Goal: Information Seeking & Learning: Find specific fact

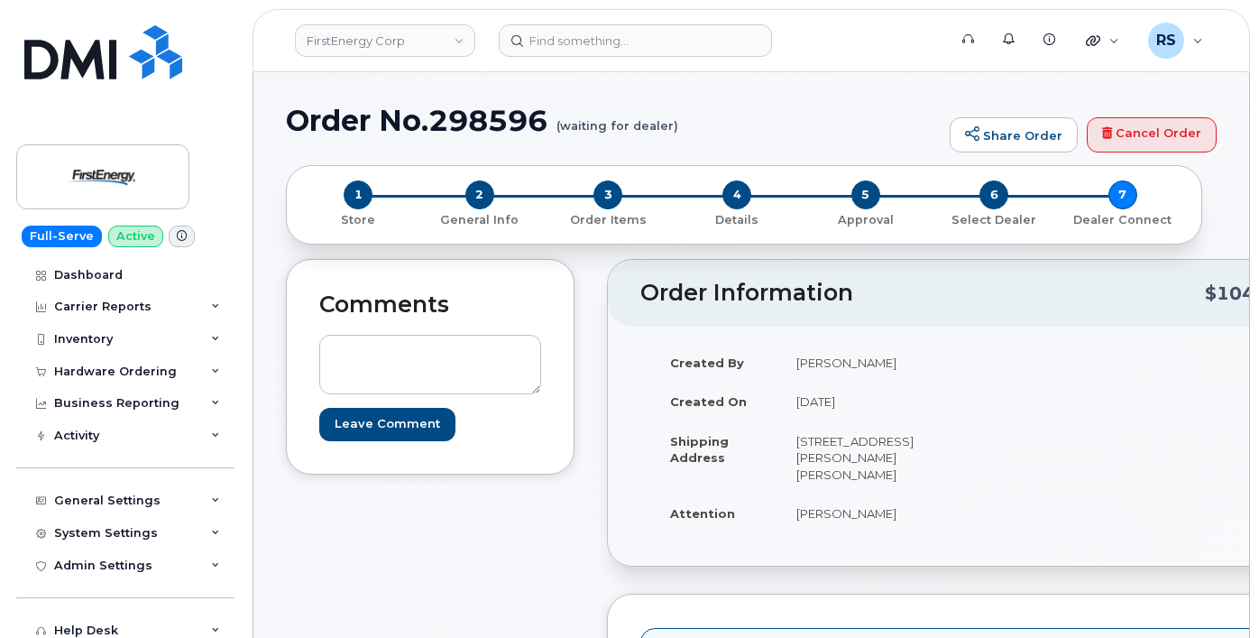
scroll to position [902, 0]
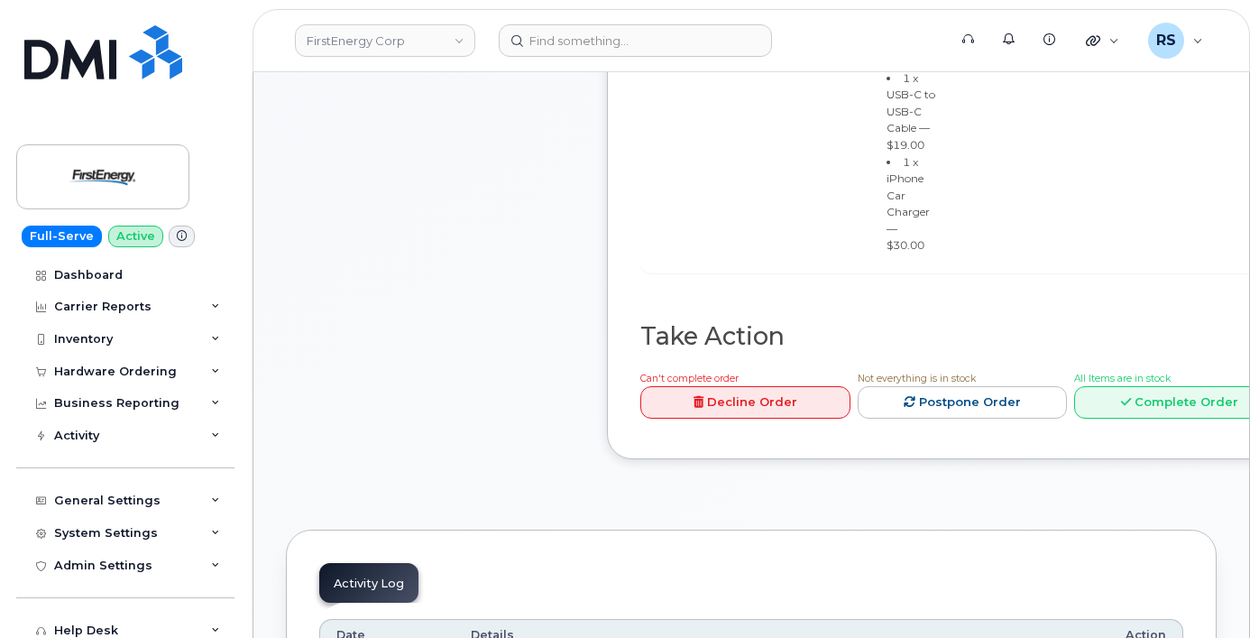
click at [6, 610] on div "Full-Serve Active Dashboard Carrier Reports Monthly Billing Data Daily Data Poo…" at bounding box center [122, 319] width 244 height 638
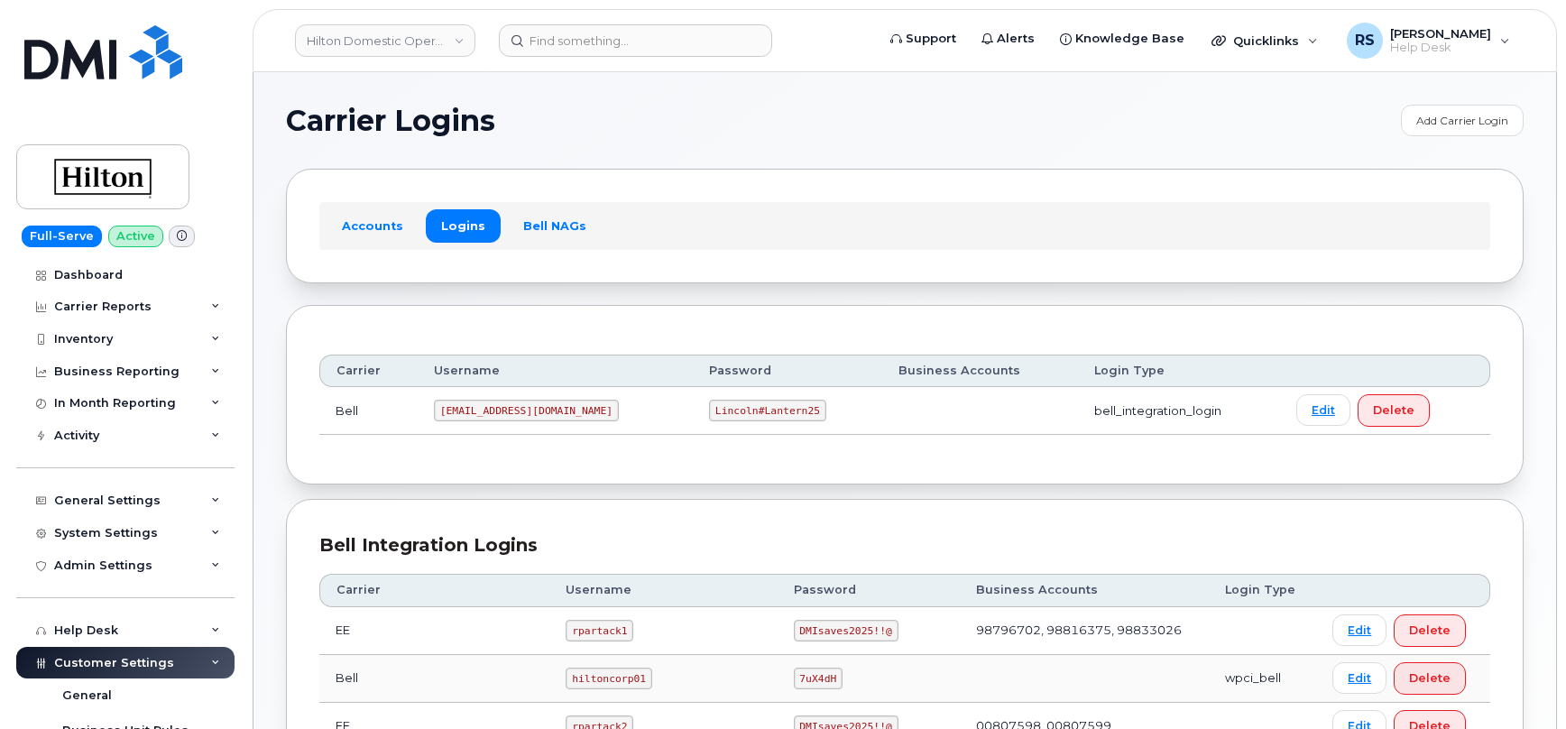
click at [641, 115] on h1 "Carrier Logins" at bounding box center [839, 120] width 1106 height 29
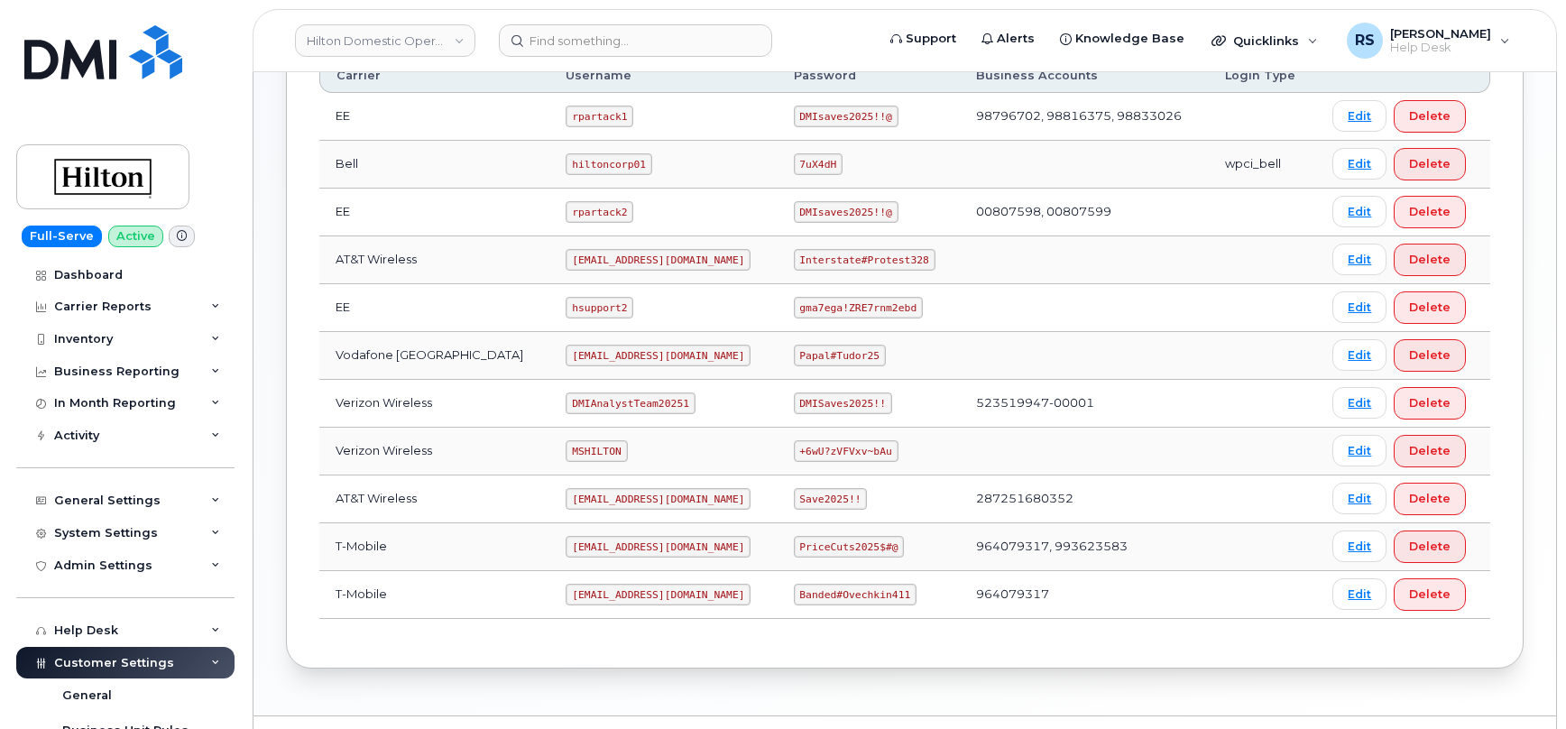
scroll to position [541, 0]
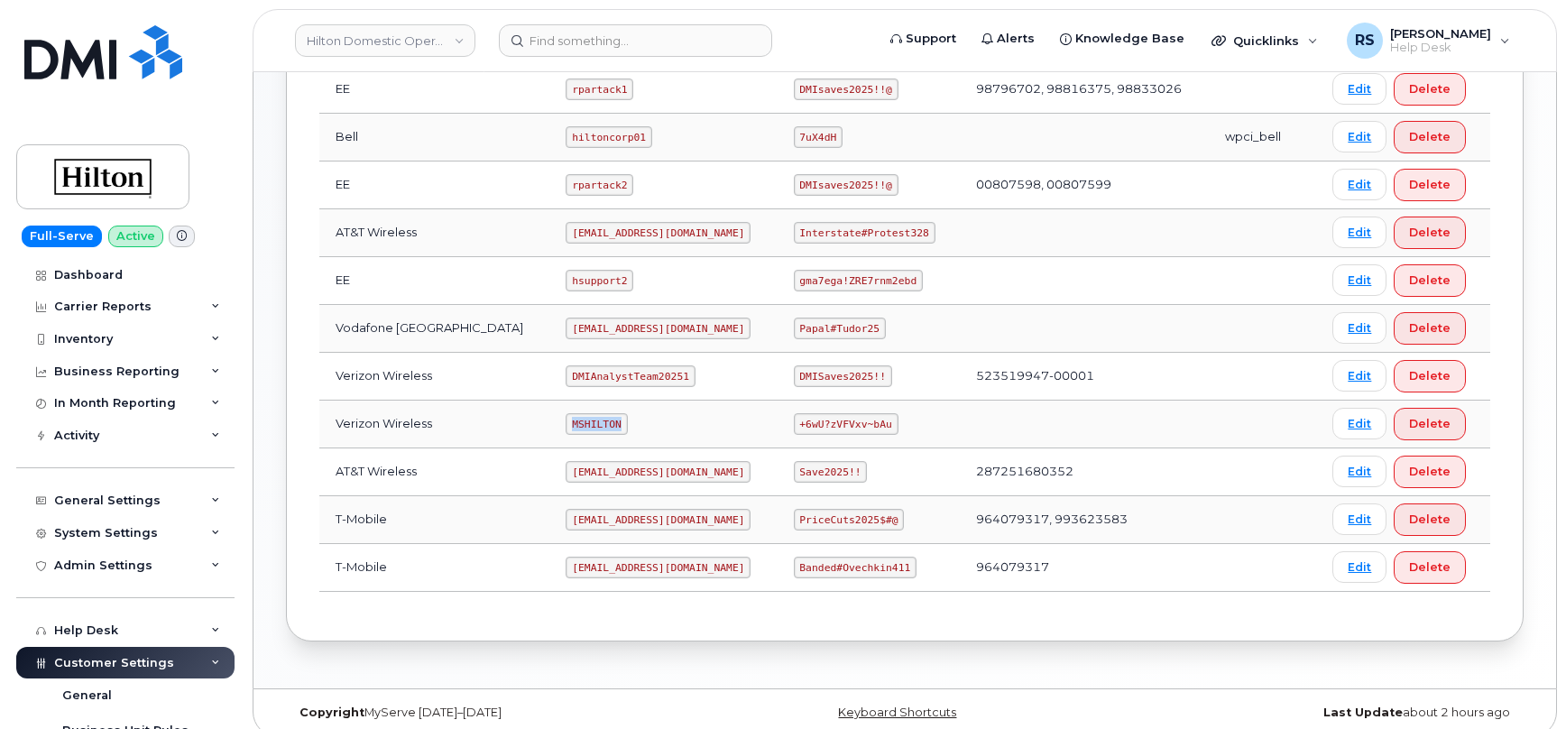
drag, startPoint x: 548, startPoint y: 422, endPoint x: 612, endPoint y: 422, distance: 63.1
click at [612, 422] on td "MSHILTON" at bounding box center [662, 425] width 227 height 48
copy code "MSHILTON"
drag, startPoint x: 786, startPoint y: 428, endPoint x: 875, endPoint y: 429, distance: 89.3
click at [875, 429] on td "+6wU?zVFVxv~bAu" at bounding box center [869, 425] width 182 height 48
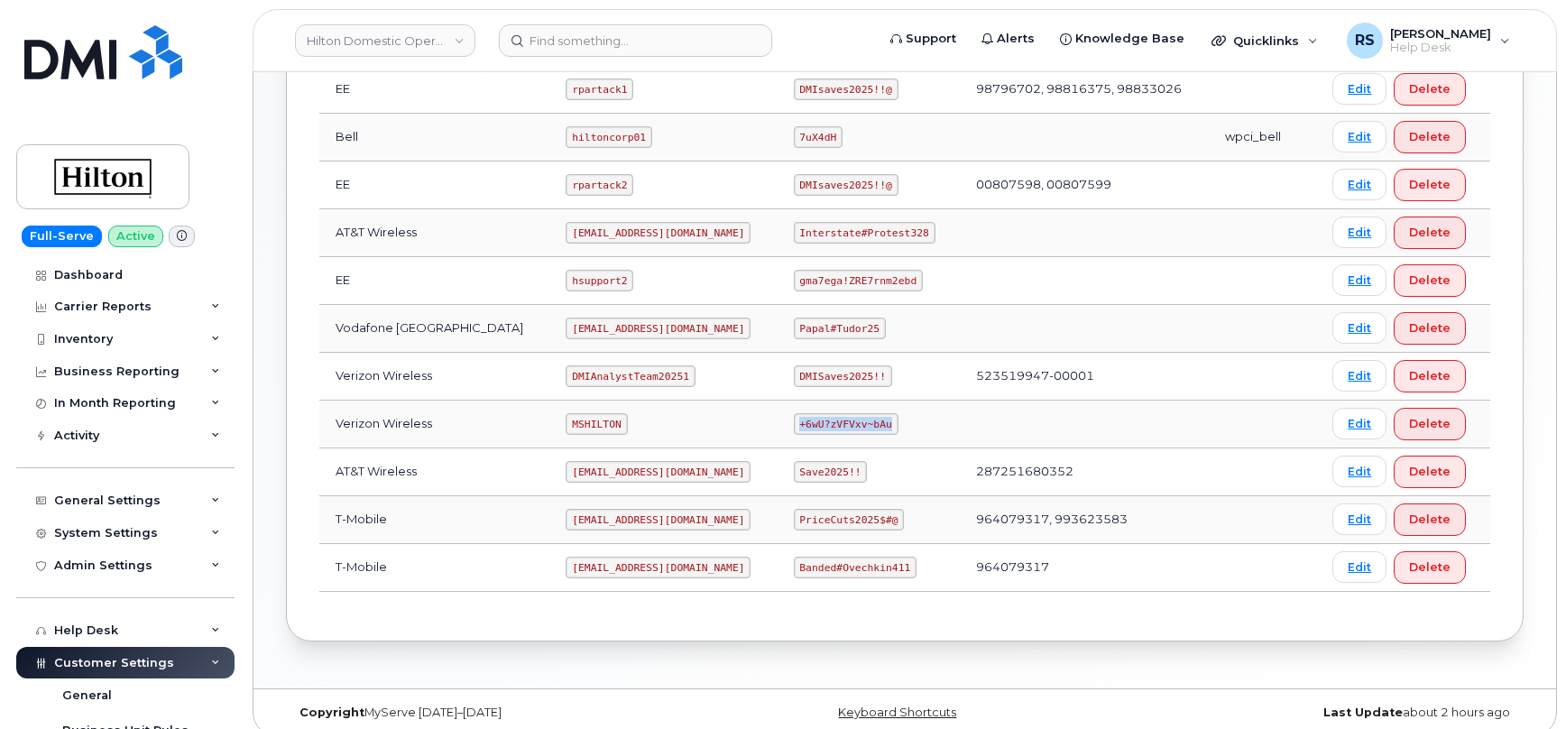
copy code "+6wU?zVFVxv~bAu"
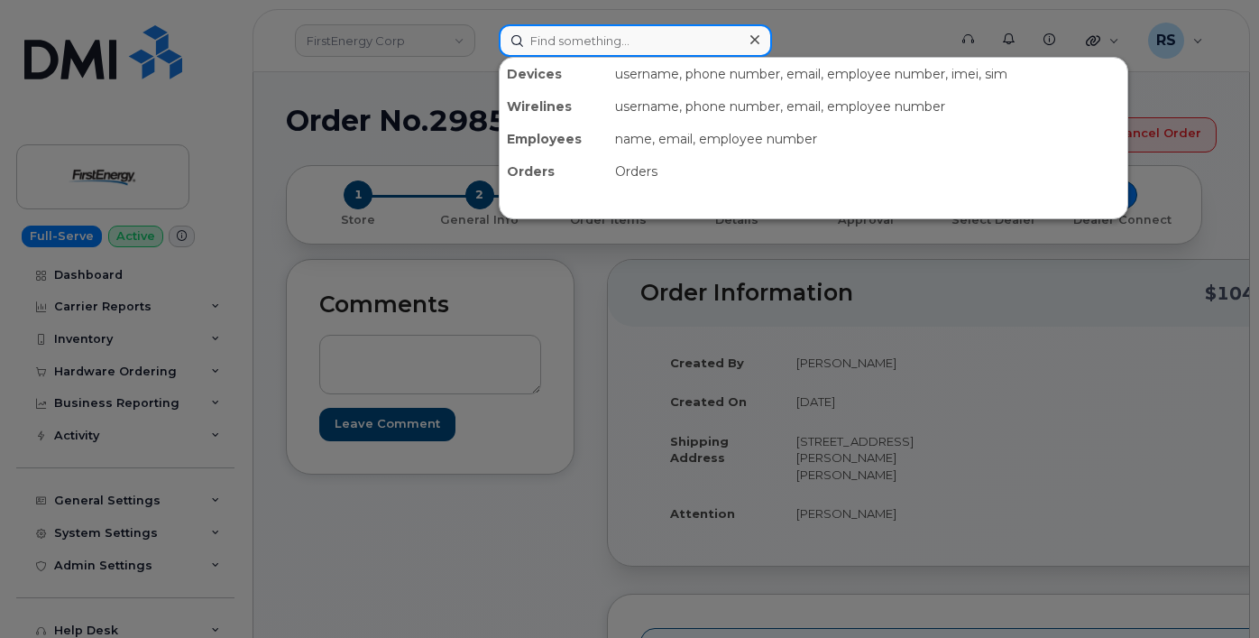
click at [548, 39] on input at bounding box center [635, 40] width 273 height 32
paste input "405-638-2882"
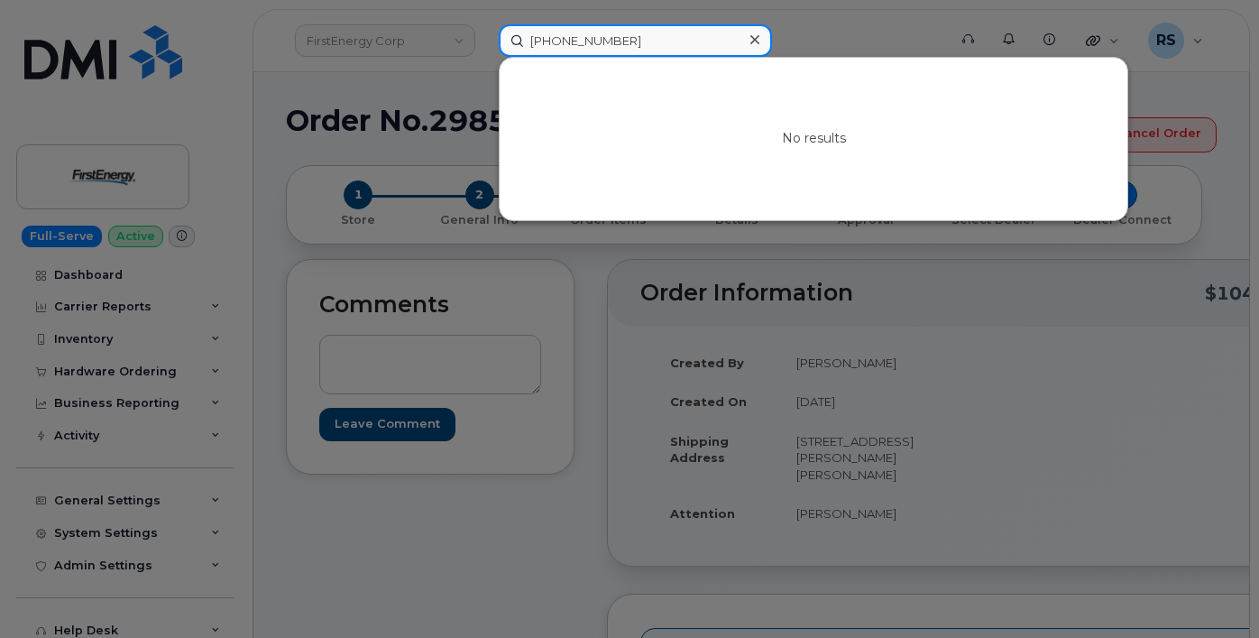
click at [591, 42] on input "405-638-2882" at bounding box center [635, 40] width 273 height 32
click at [559, 42] on input "405-6382882" at bounding box center [635, 40] width 273 height 32
type input "4056382882"
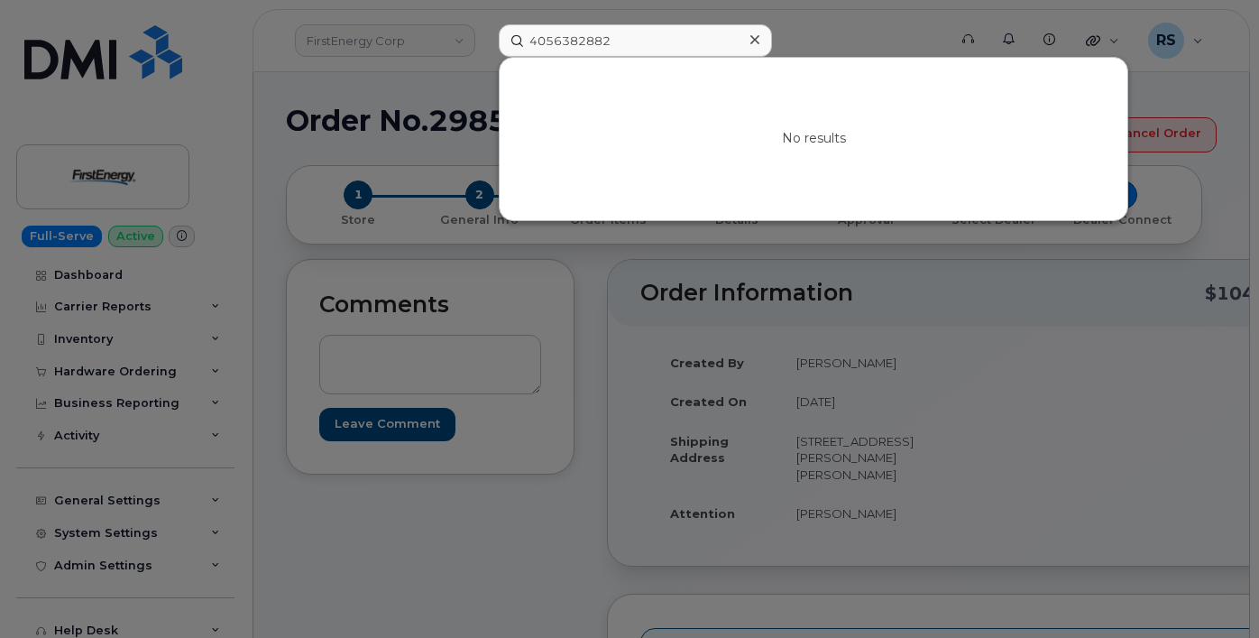
click at [751, 35] on icon at bounding box center [755, 39] width 9 height 14
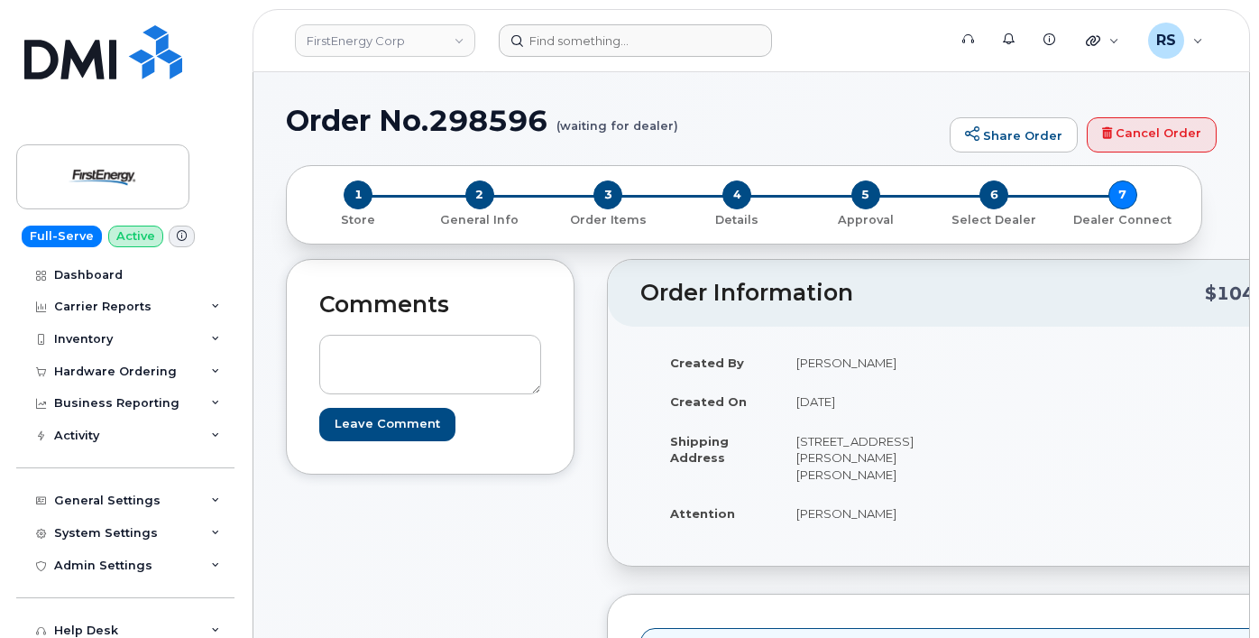
click at [834, 32] on form at bounding box center [717, 40] width 437 height 32
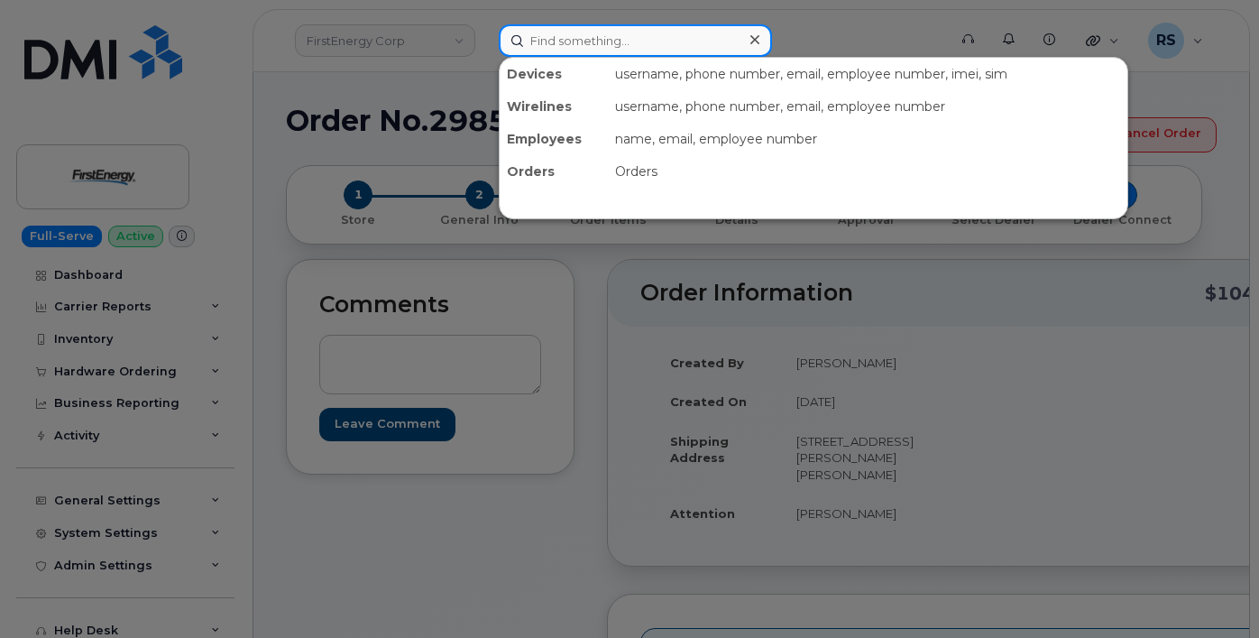
click at [540, 35] on input at bounding box center [635, 40] width 273 height 32
paste input "352678434625460"
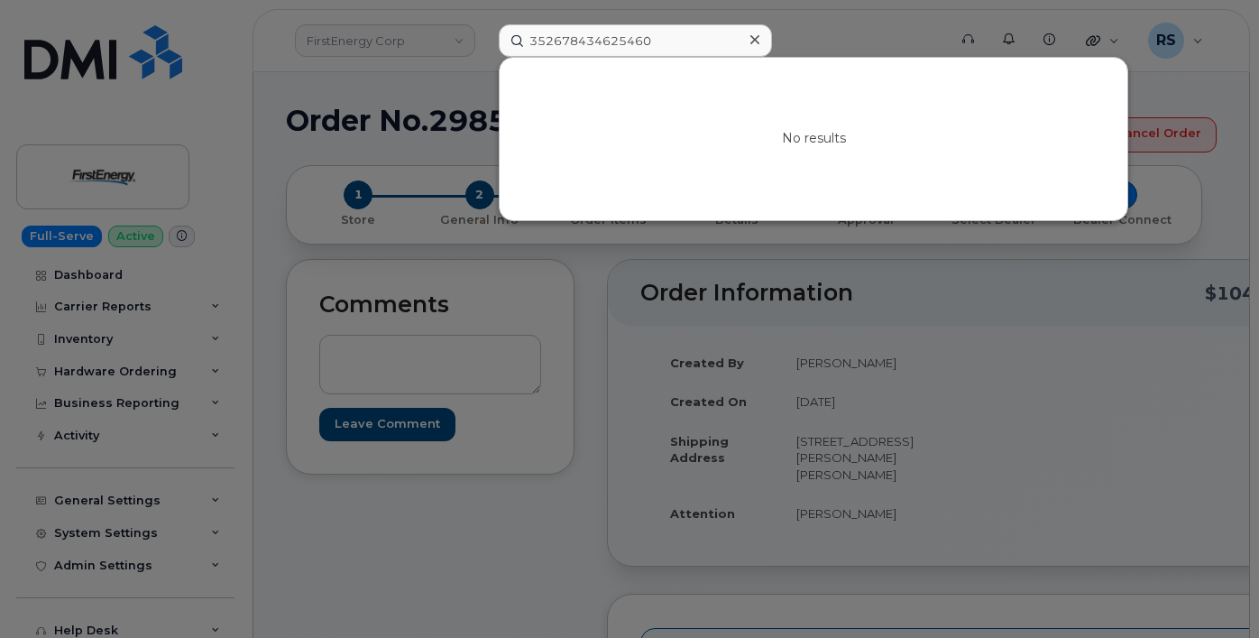
click at [817, 23] on div at bounding box center [629, 319] width 1259 height 638
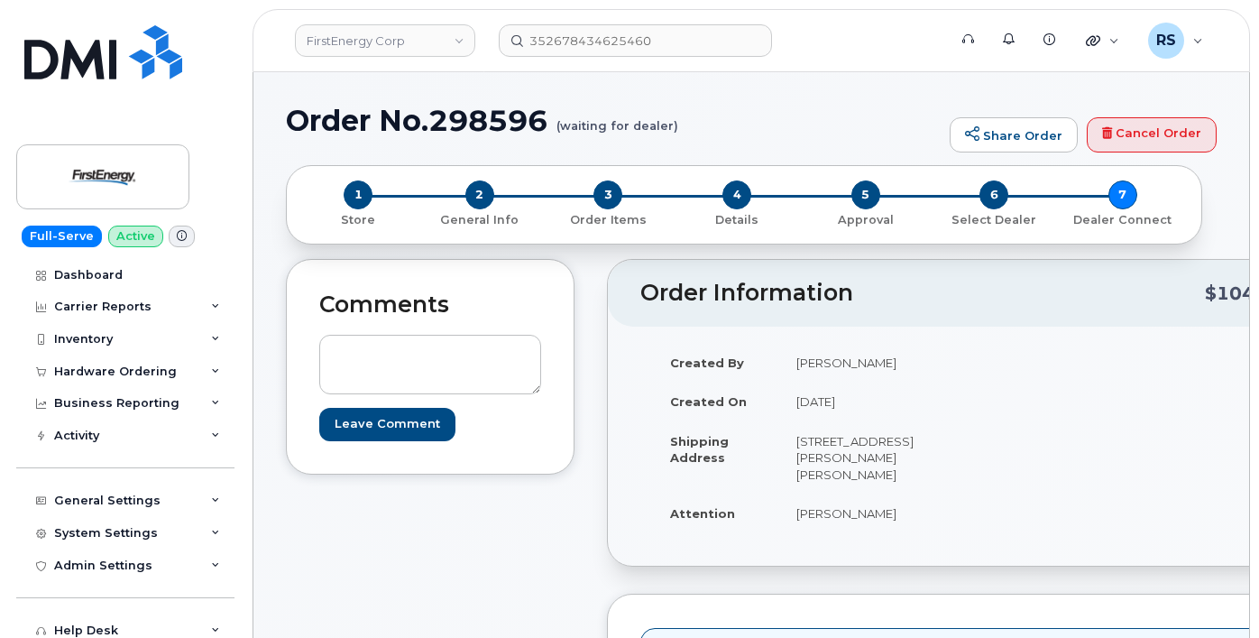
click at [14, 629] on div "Full-Serve Active Dashboard Carrier Reports Monthly Billing Data Daily Data Poo…" at bounding box center [122, 319] width 244 height 638
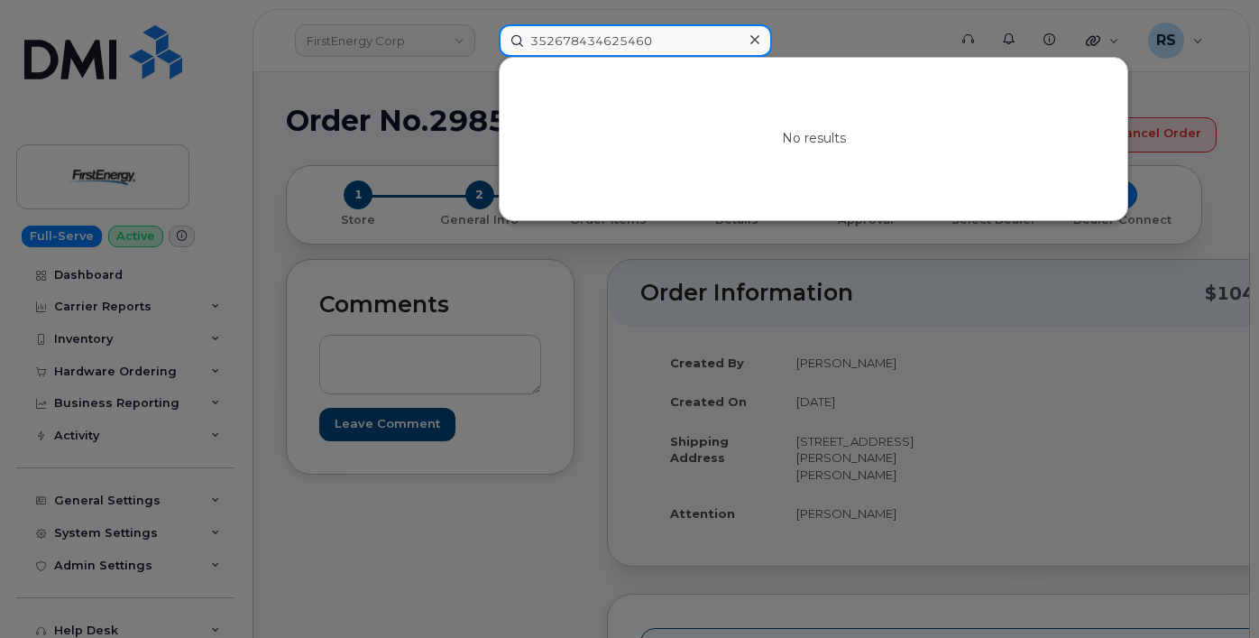
drag, startPoint x: 680, startPoint y: 40, endPoint x: 502, endPoint y: 39, distance: 178.6
click at [495, 39] on div "352678434625460 No results" at bounding box center [716, 40] width 465 height 32
paste input "Matthew Cook"
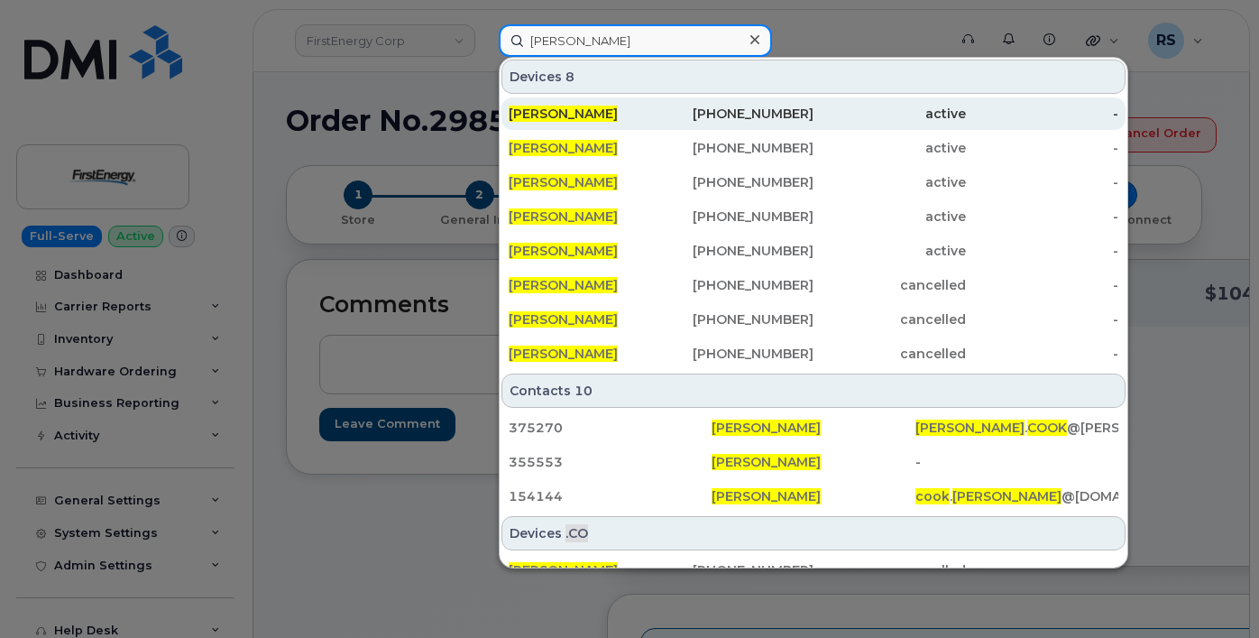
type input "Matthew Cook"
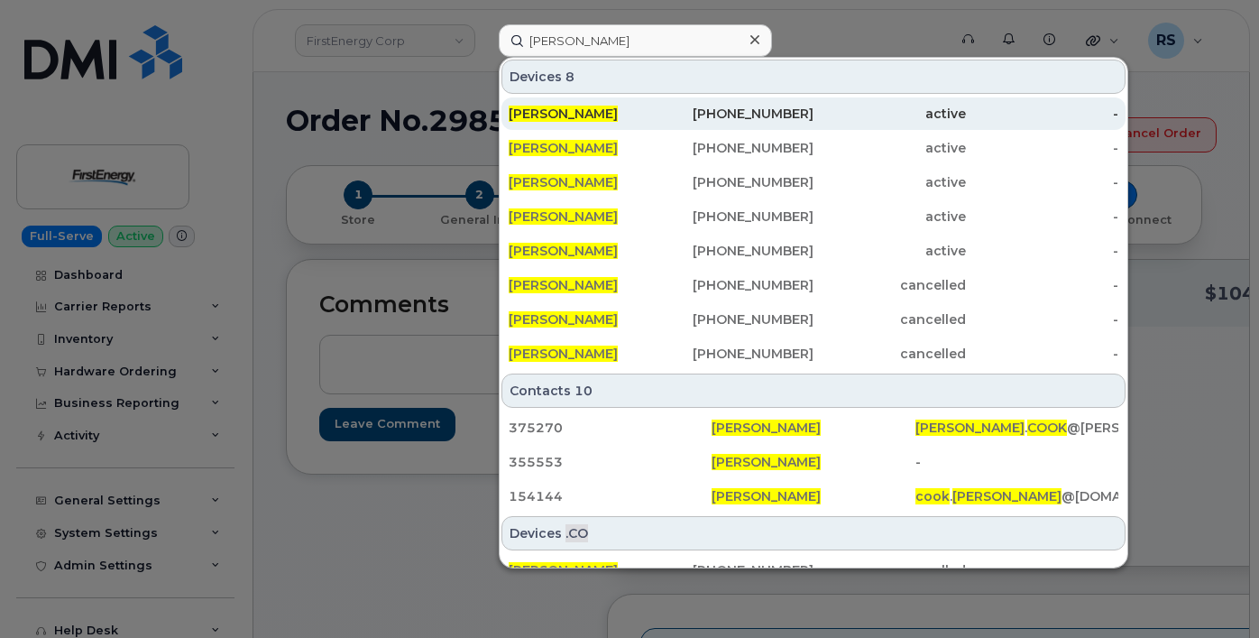
click at [736, 110] on div "864-517-6596" at bounding box center [737, 114] width 152 height 18
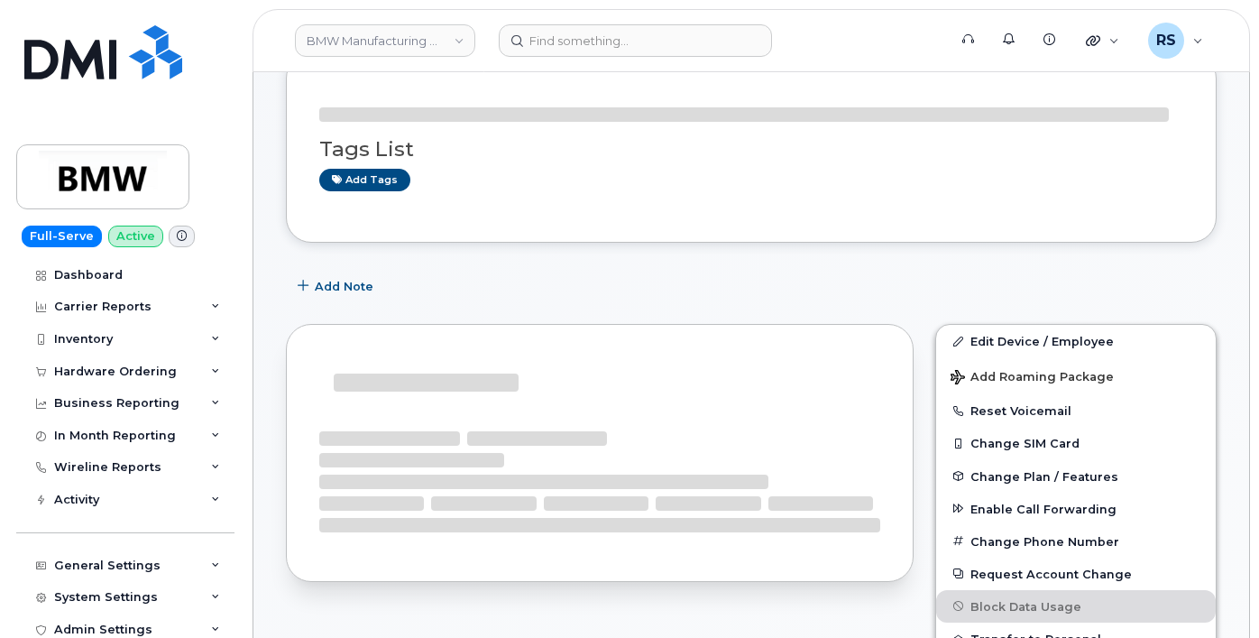
scroll to position [300, 0]
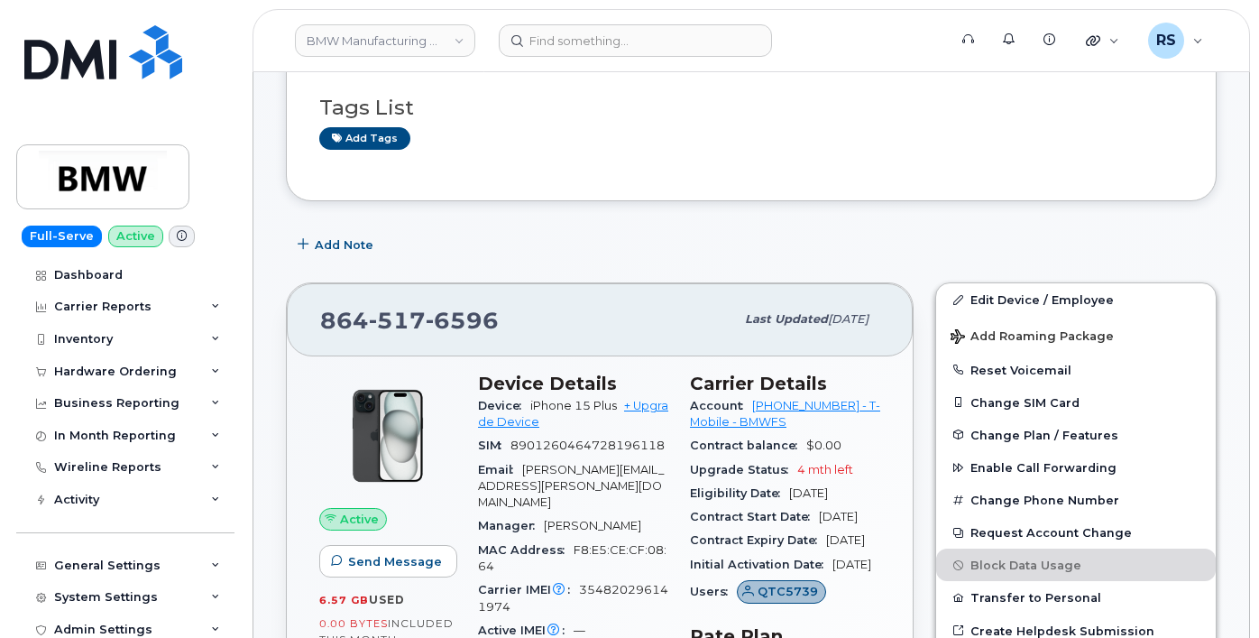
click at [485, 229] on div "Add Note" at bounding box center [751, 244] width 931 height 32
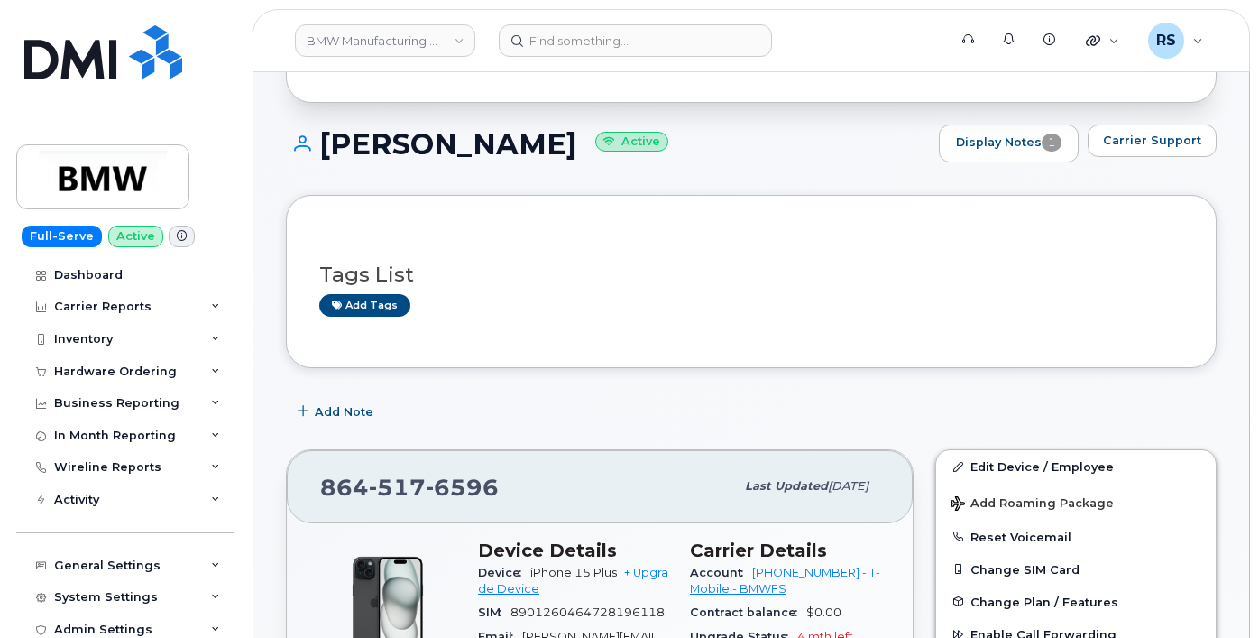
scroll to position [60, 0]
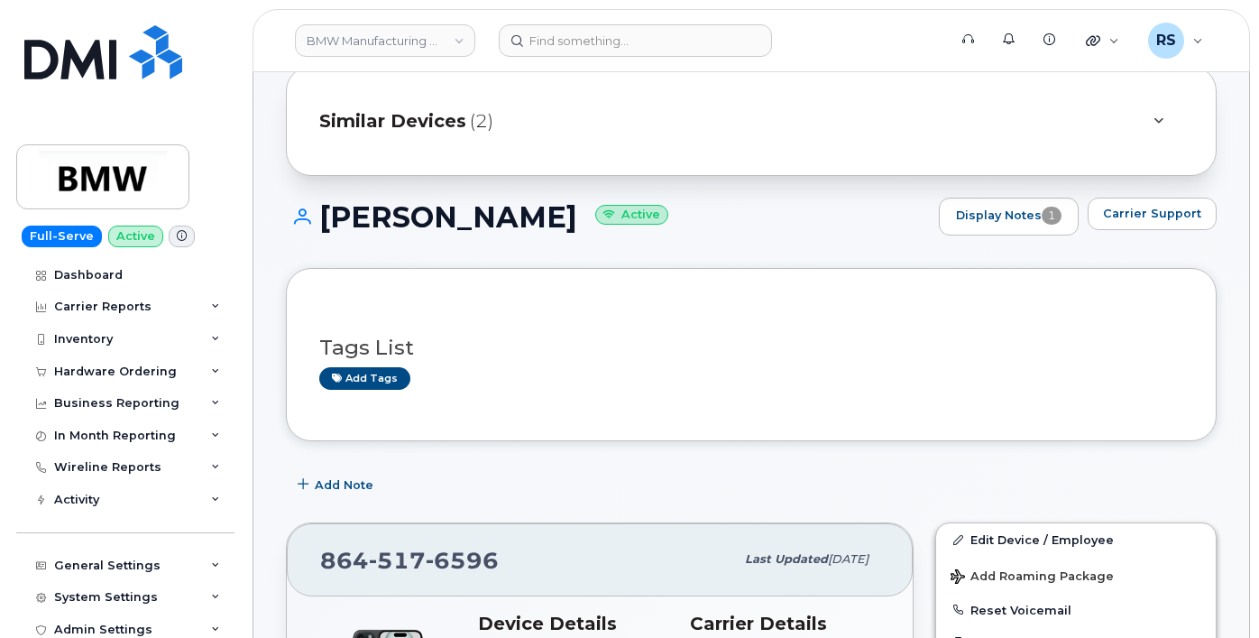
click at [417, 113] on span "Similar Devices" at bounding box center [392, 121] width 147 height 26
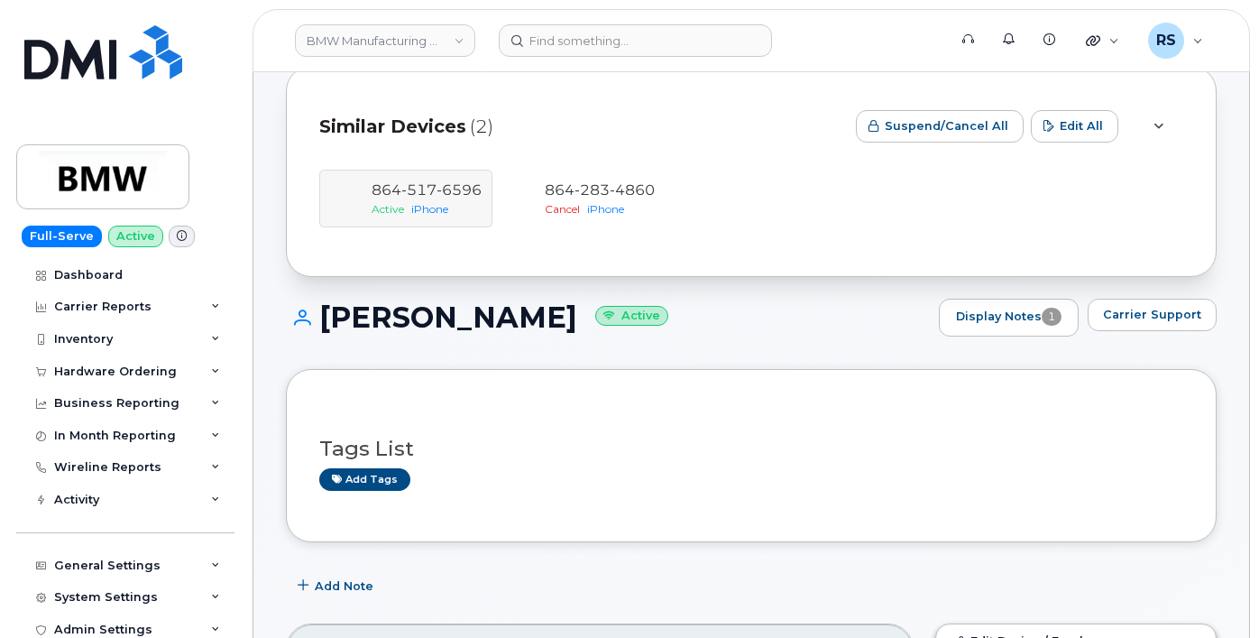
click at [435, 347] on div "Matthew Cook Active Display Notes 1 Carrier Support" at bounding box center [751, 334] width 931 height 70
click at [410, 190] on div "864 517 6596 Active iPhone 864 283 4860 Cancel iPhone" at bounding box center [751, 199] width 864 height 58
click at [436, 192] on div "864 517 6596 Active iPhone 864 283 4860 Cancel iPhone" at bounding box center [751, 199] width 864 height 58
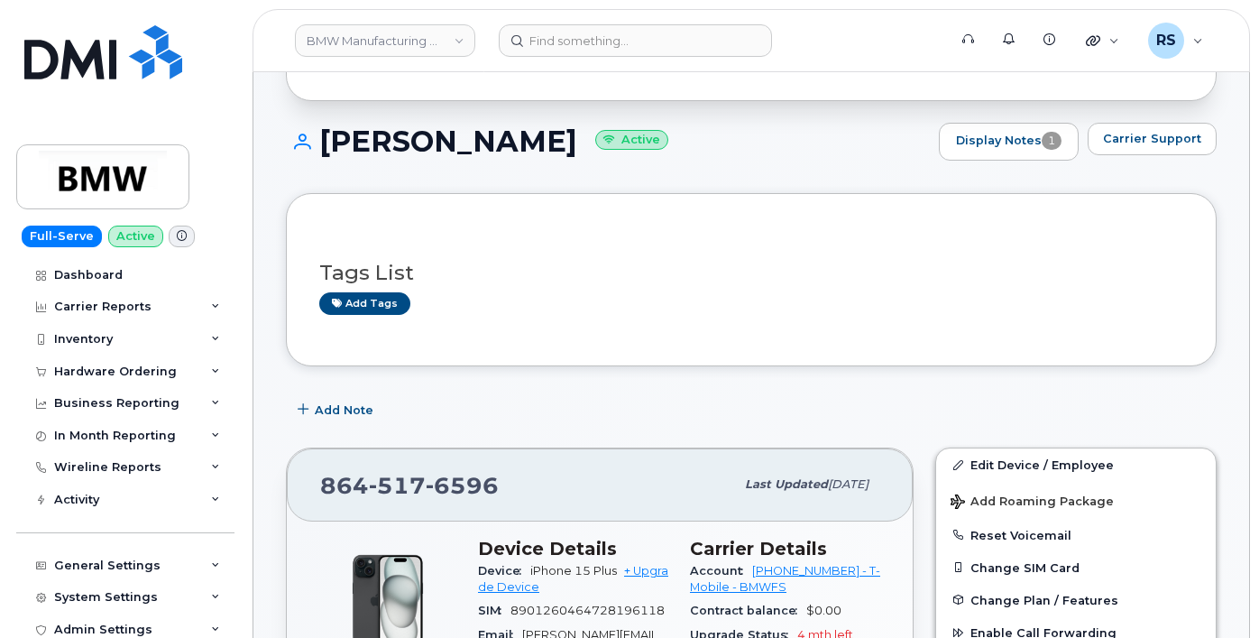
scroll to position [0, 0]
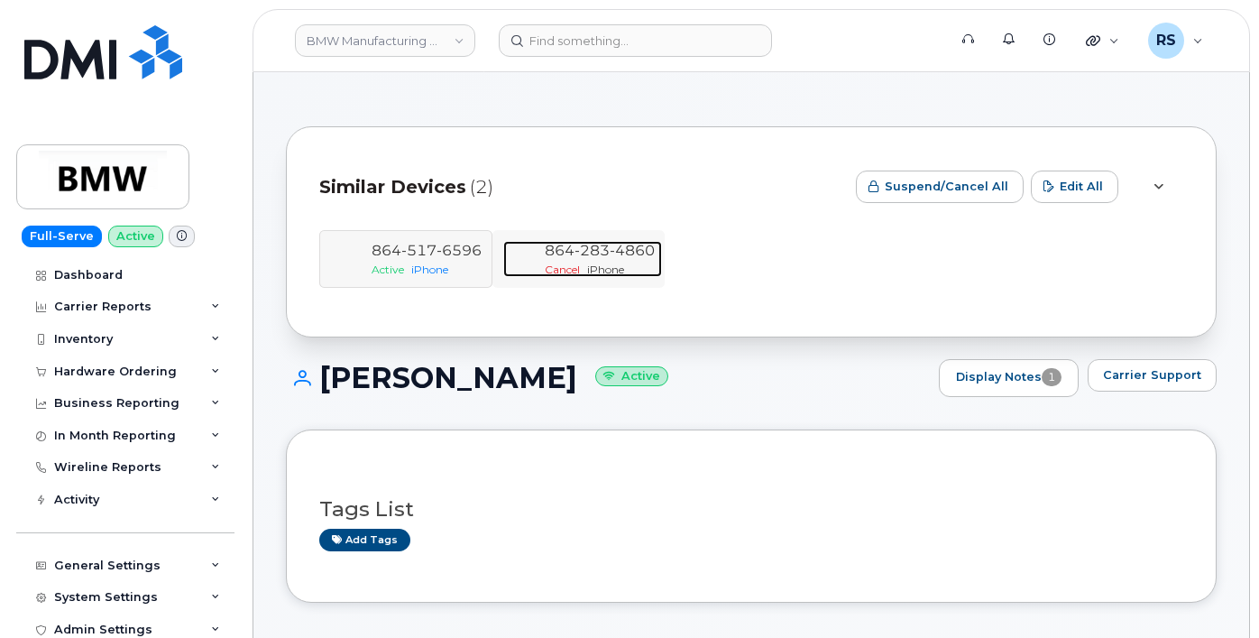
click at [581, 244] on span "283" at bounding box center [592, 250] width 35 height 17
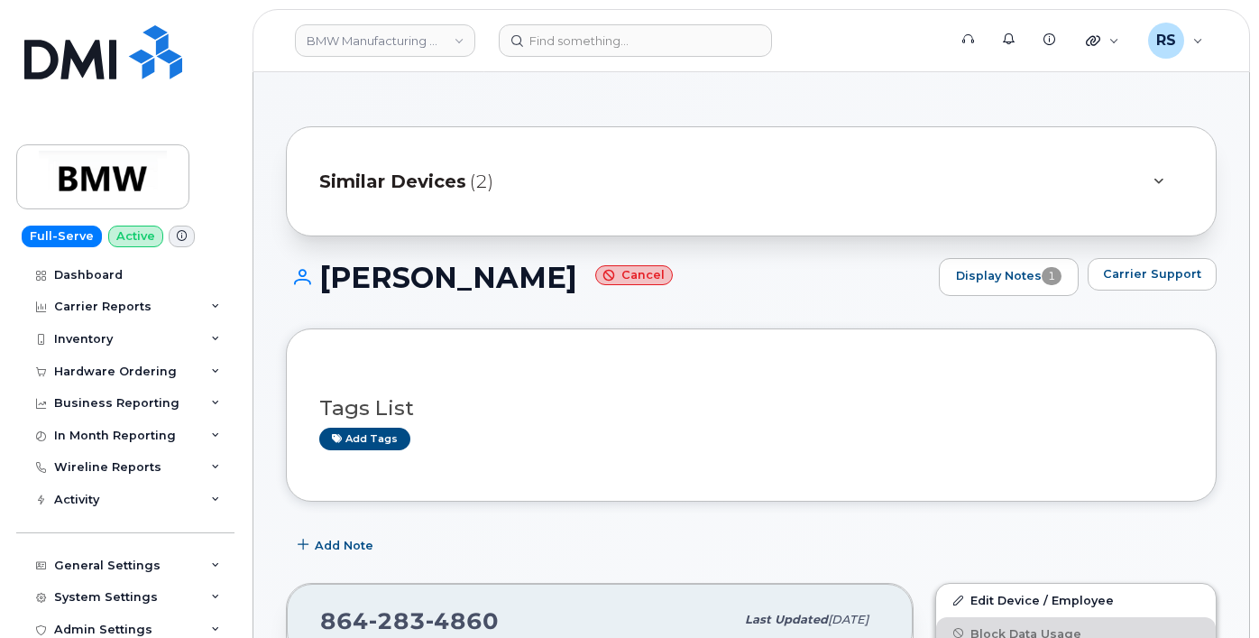
click at [707, 271] on h1 "[PERSON_NAME] Cancel" at bounding box center [608, 278] width 644 height 32
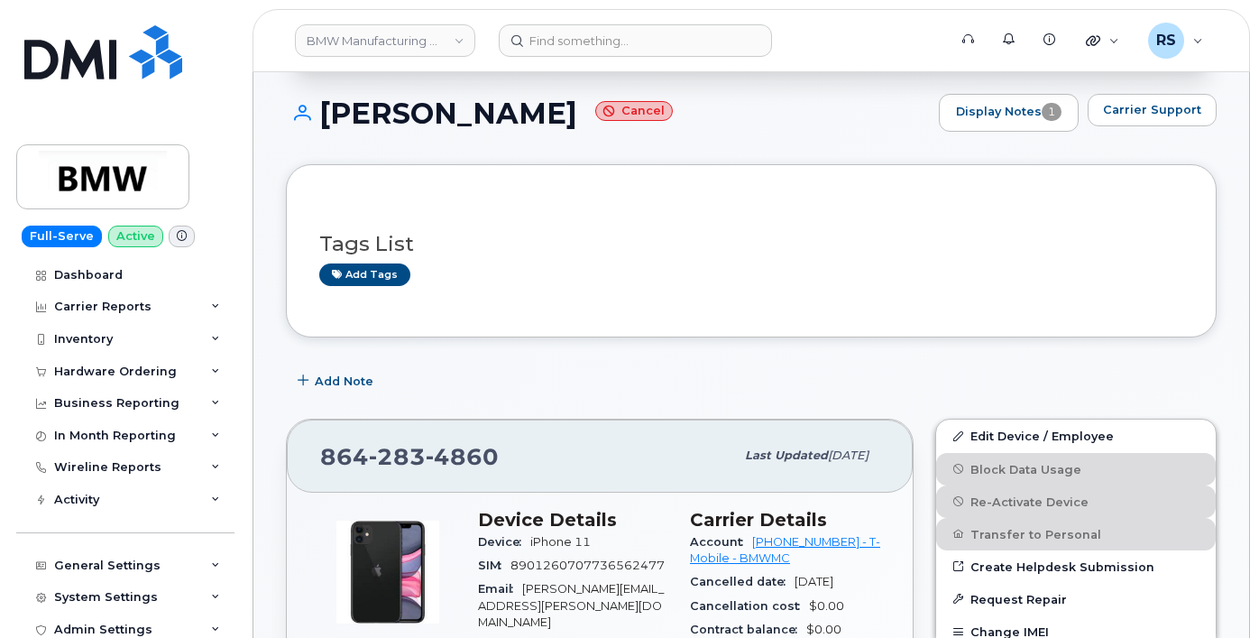
scroll to position [180, 0]
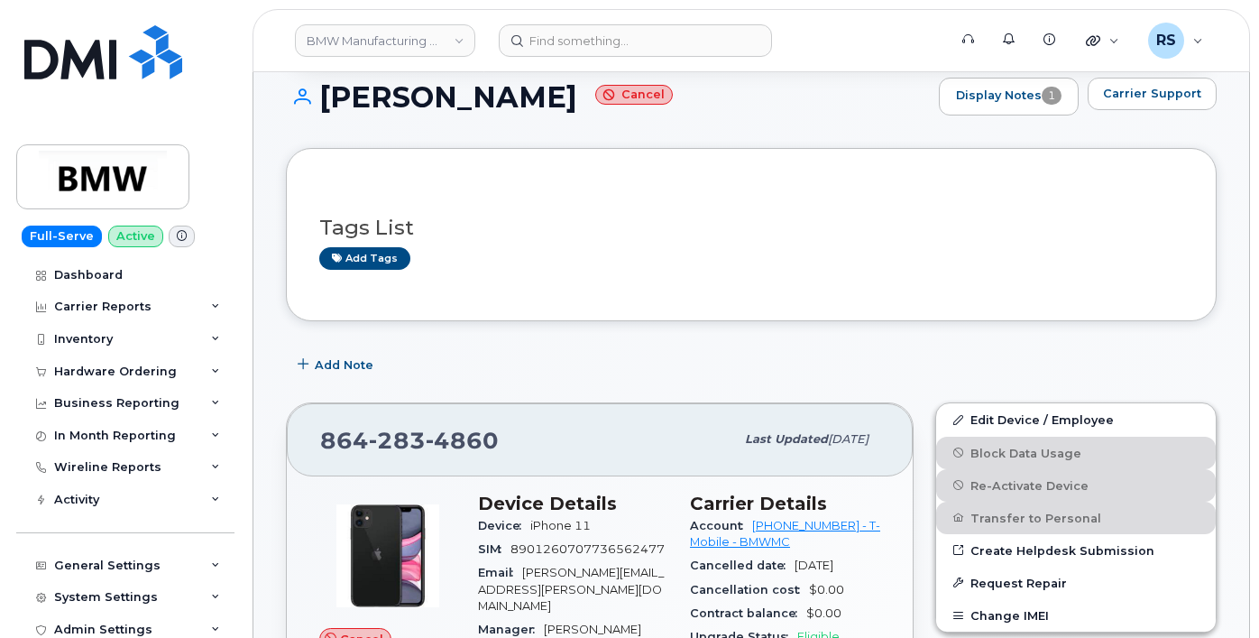
click at [796, 97] on h1 "Matthew Cook Cancel" at bounding box center [608, 97] width 644 height 32
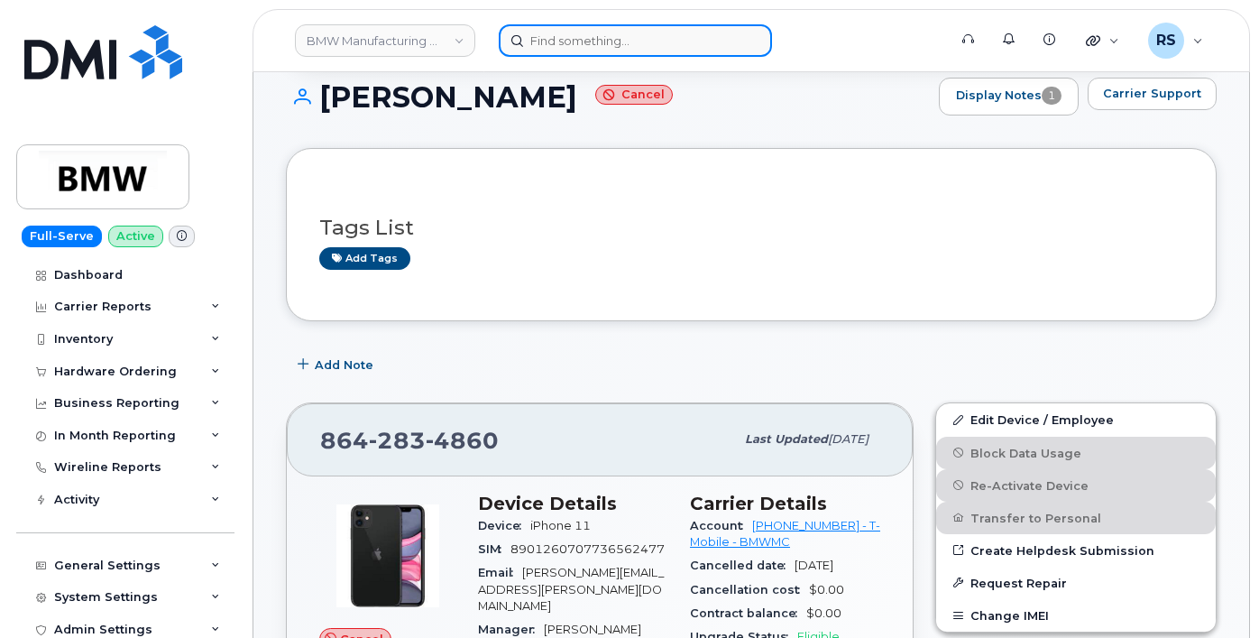
click at [555, 38] on input at bounding box center [635, 40] width 273 height 32
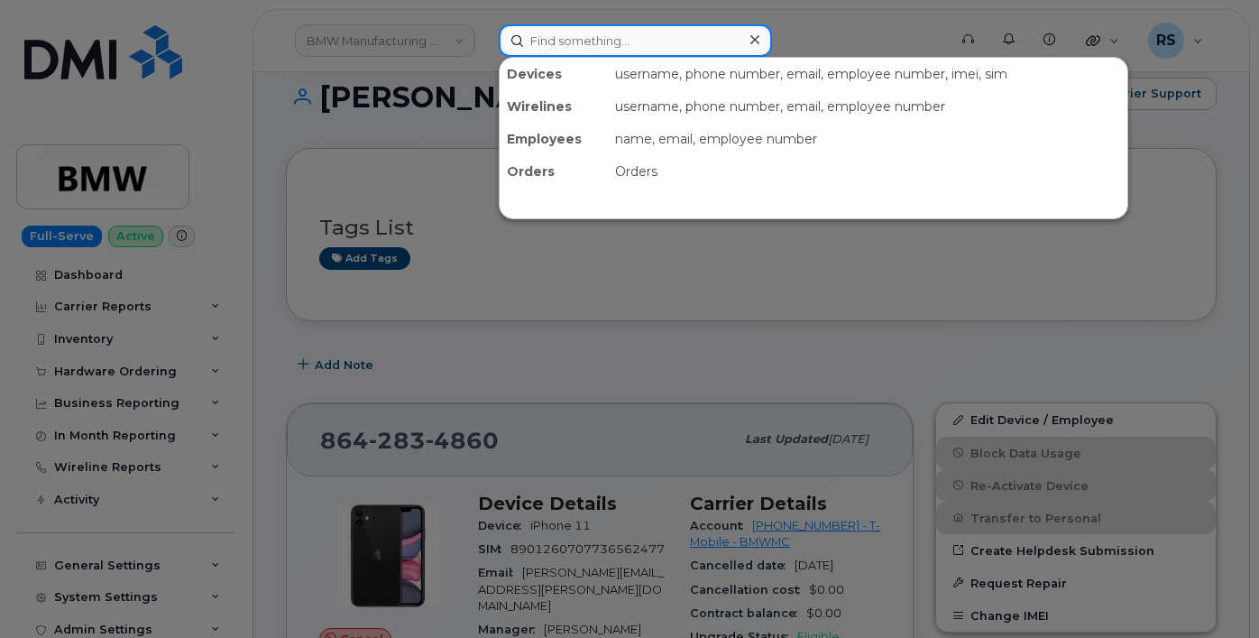
paste input "299856"
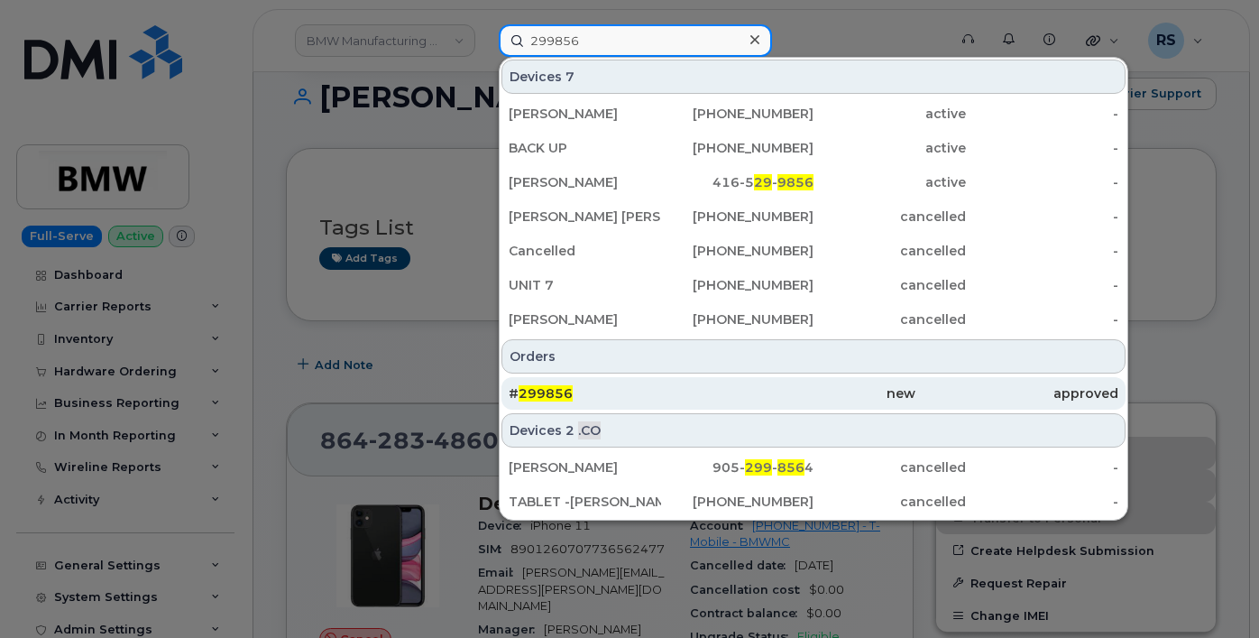
type input "299856"
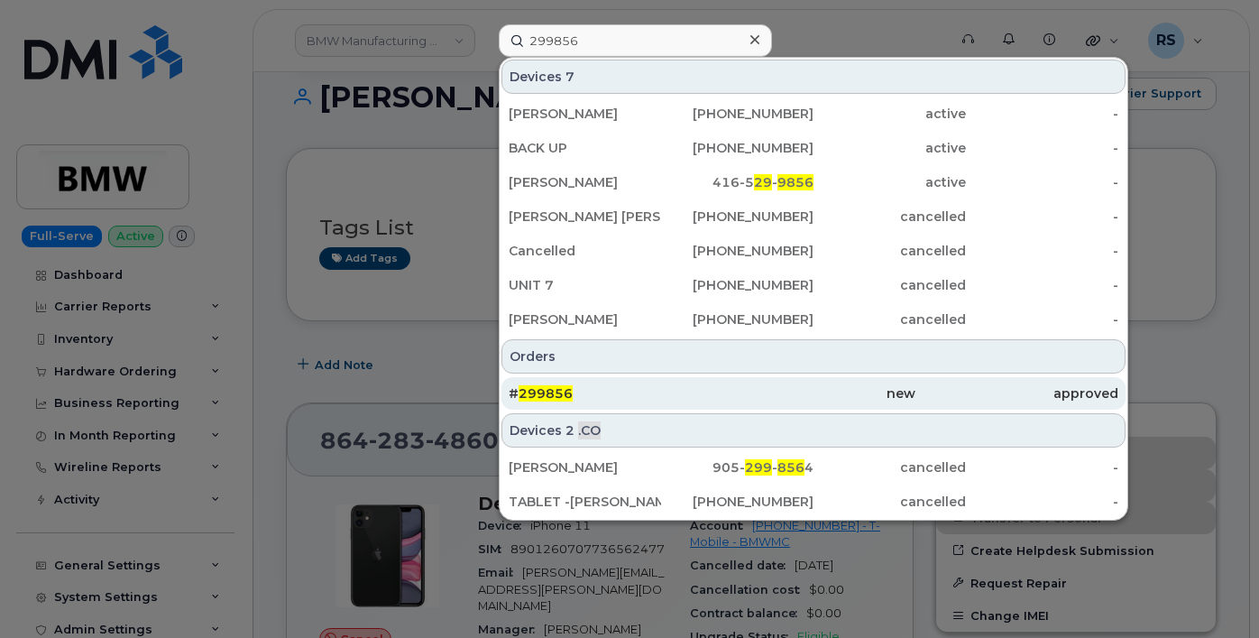
click at [543, 388] on span "299856" at bounding box center [546, 393] width 54 height 16
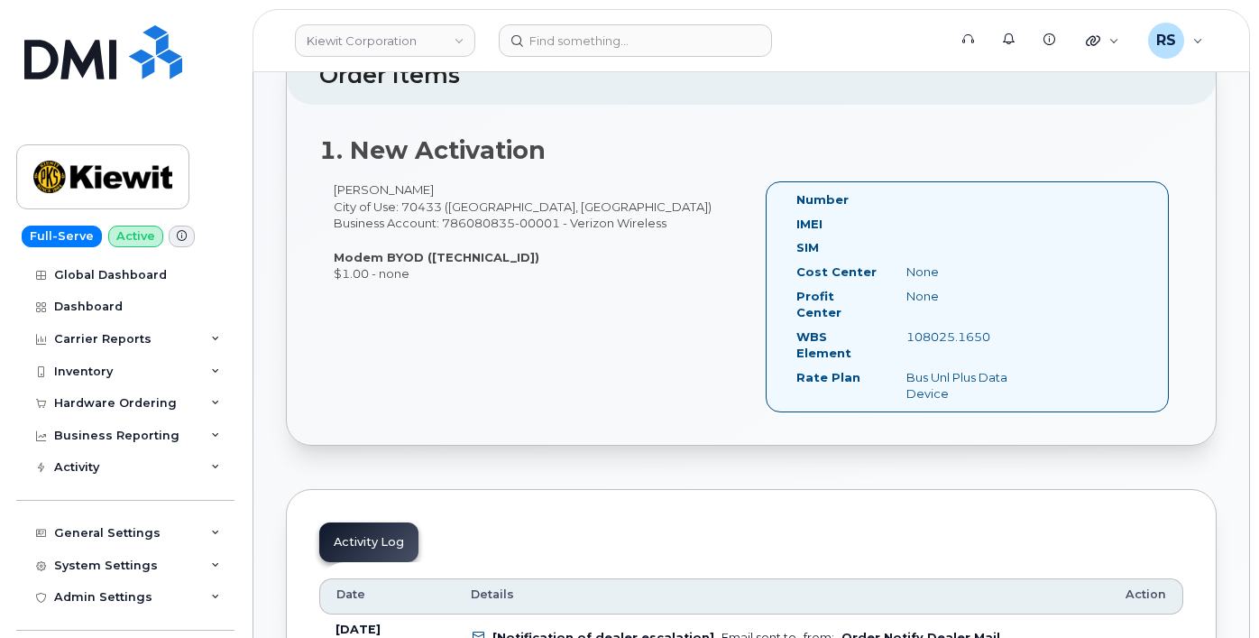
scroll to position [481, 0]
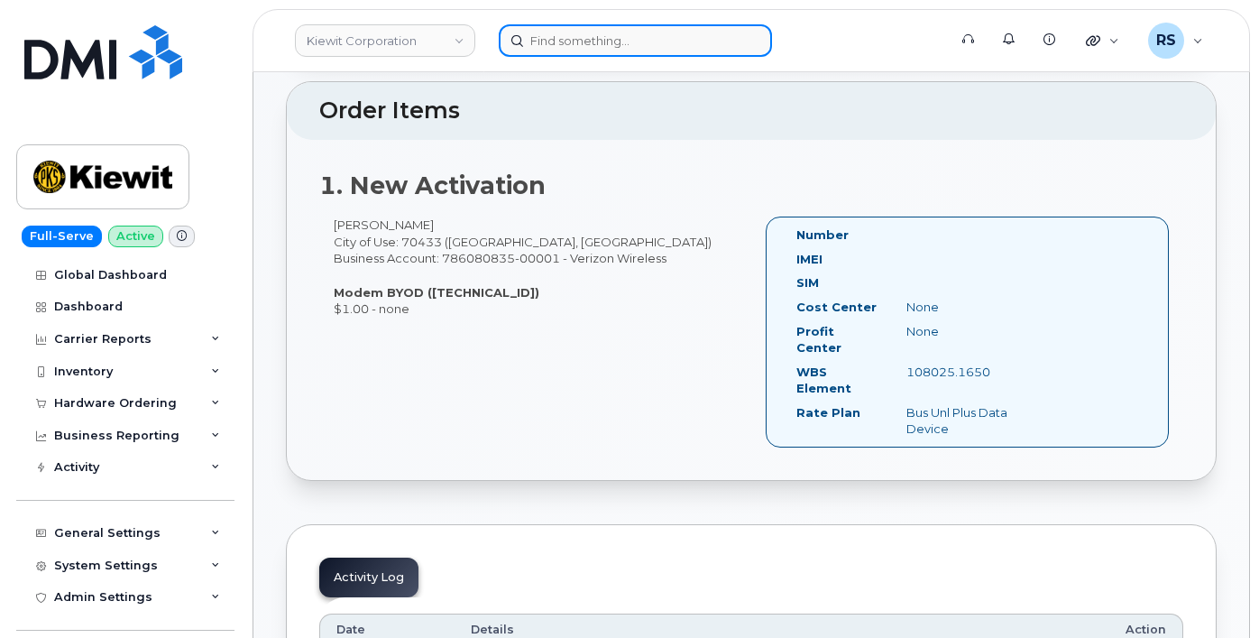
click at [538, 47] on input at bounding box center [635, 40] width 273 height 32
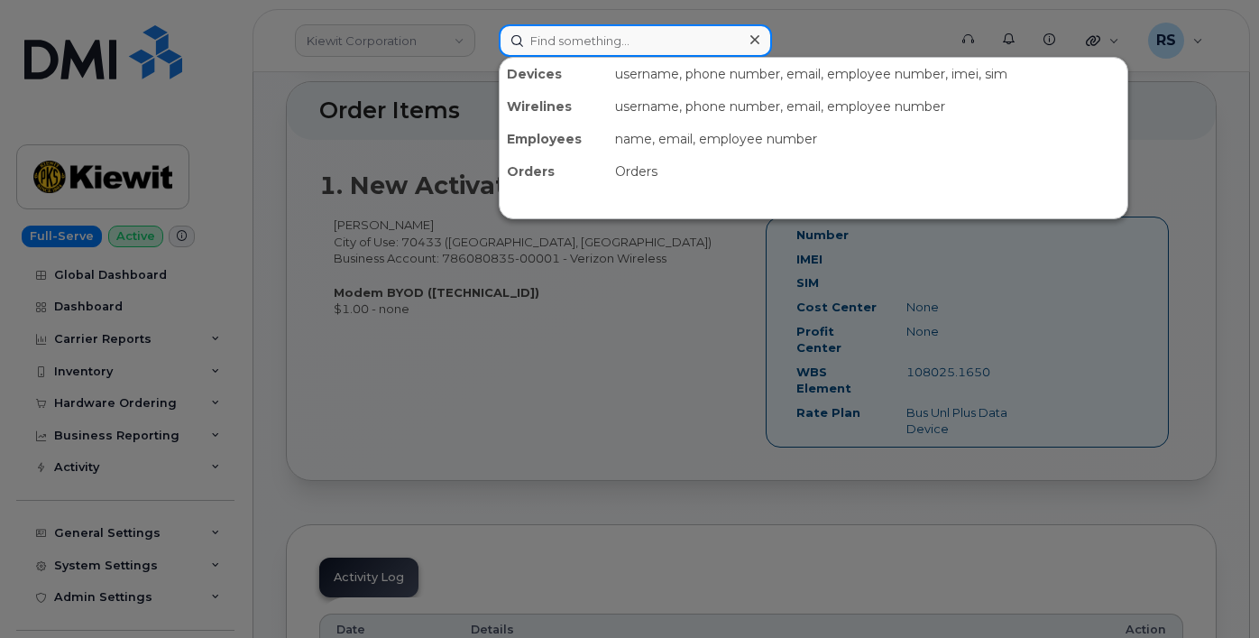
paste input "9739860755"
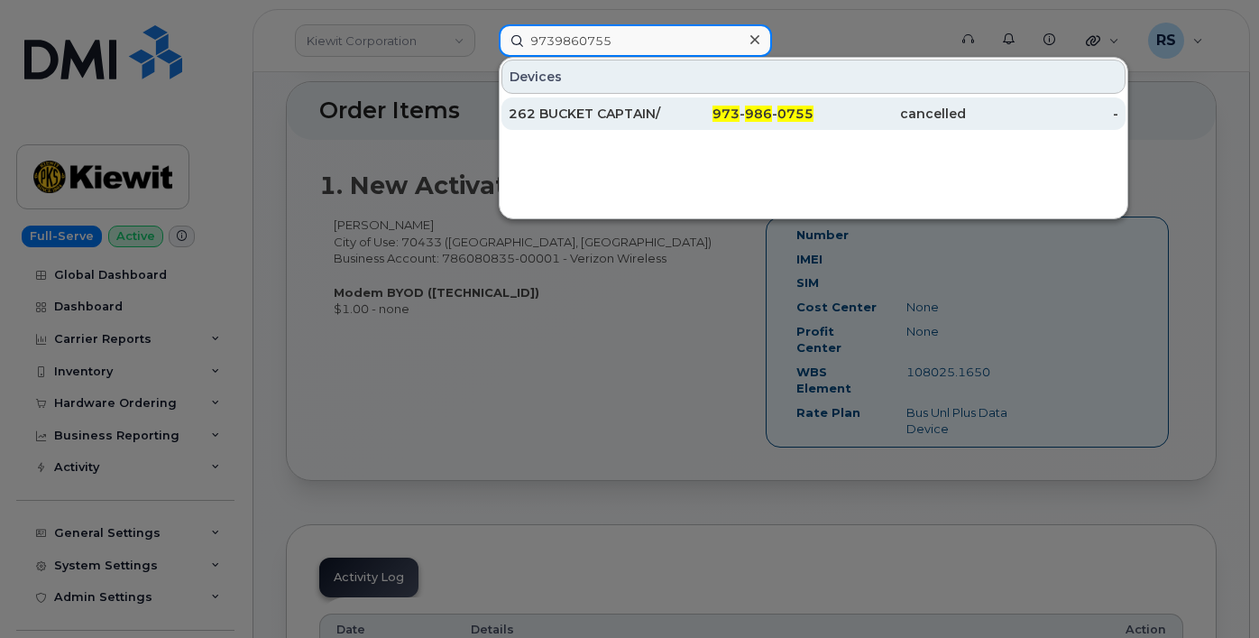
type input "9739860755"
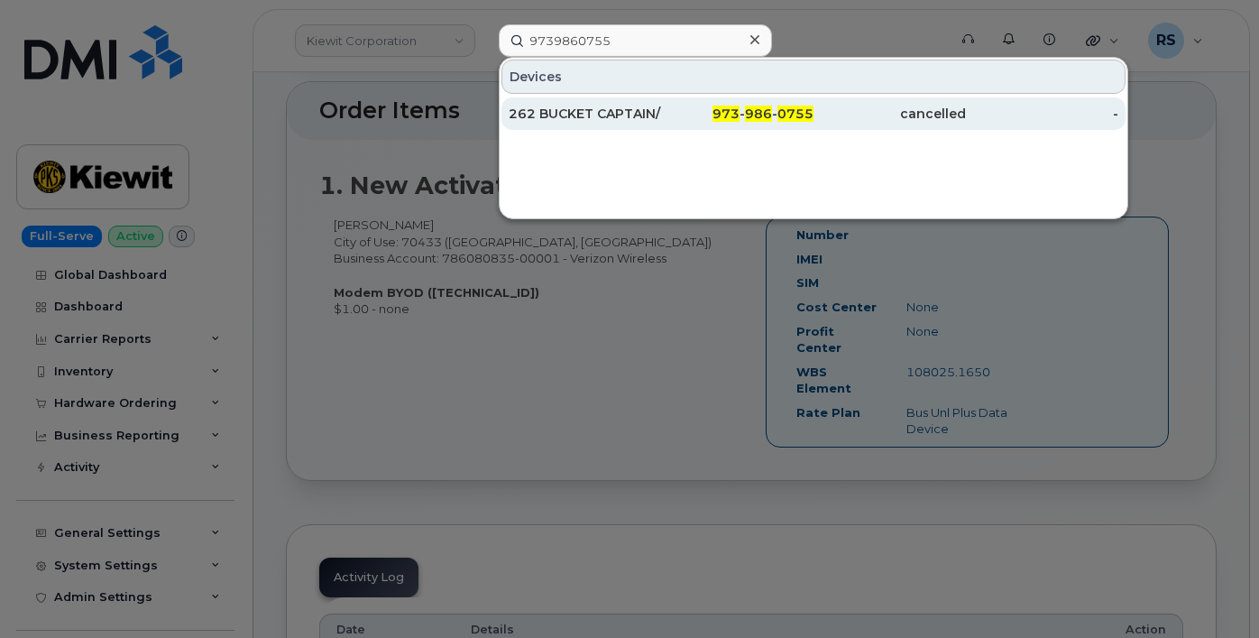
click at [567, 106] on div "262 BUCKET CAPTAIN/CREW DOME" at bounding box center [585, 114] width 152 height 18
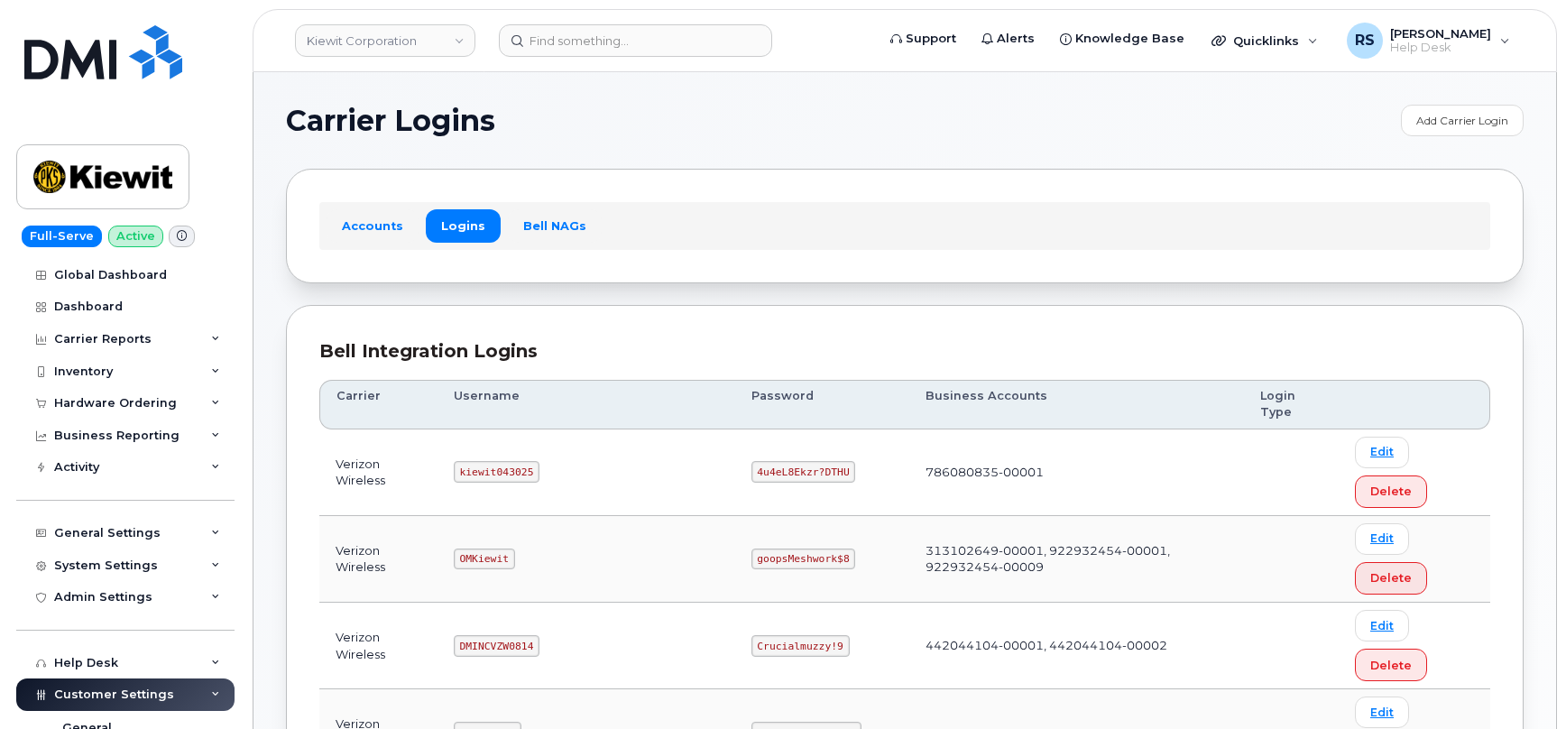
drag, startPoint x: 467, startPoint y: 438, endPoint x: 536, endPoint y: 444, distance: 68.8
click at [536, 461] on code "kiewit043025" at bounding box center [497, 472] width 86 height 22
copy code "kiewit043025"
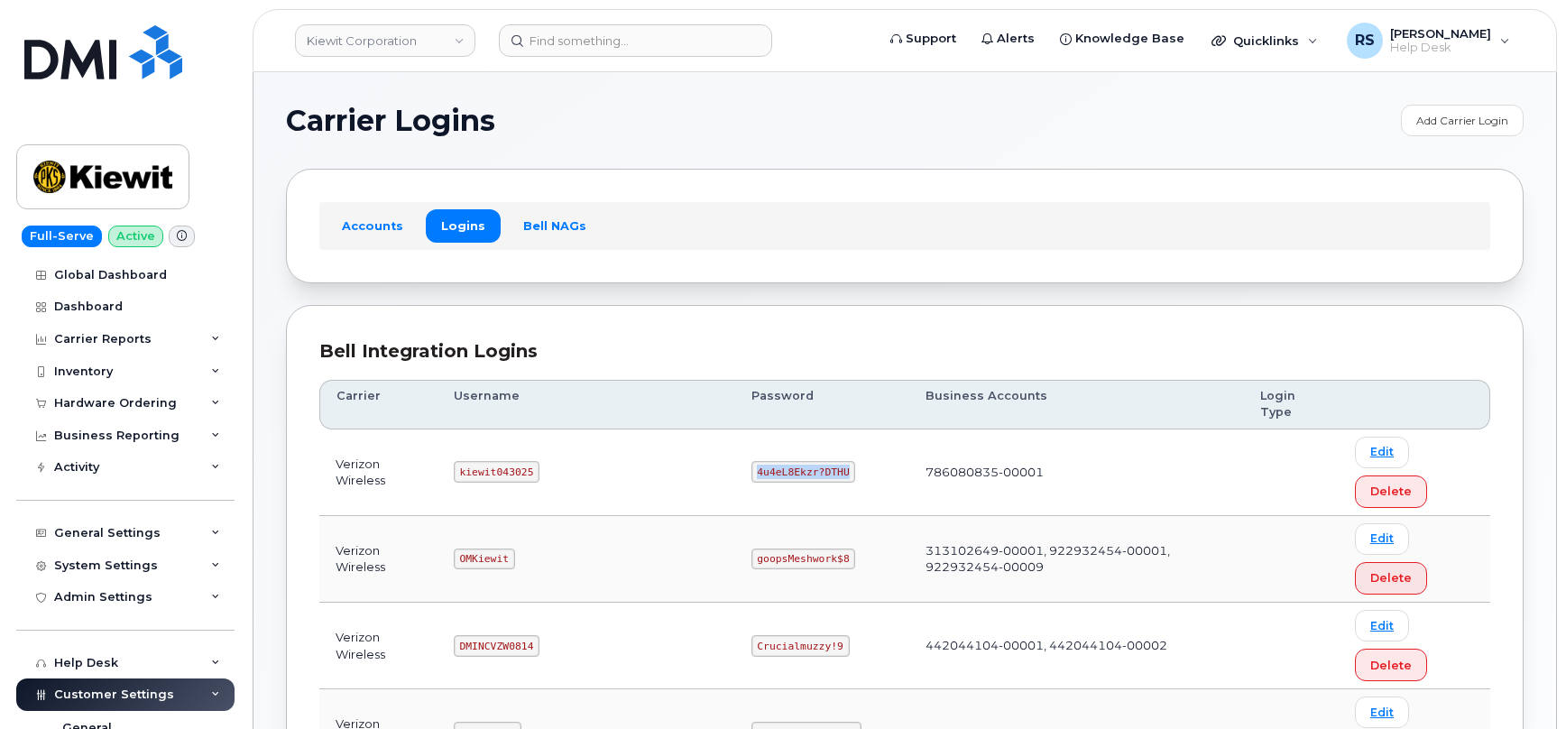
drag, startPoint x: 685, startPoint y: 431, endPoint x: 772, endPoint y: 437, distance: 87.7
click at [772, 461] on code "4u4eL8Ekzr?DTHU" at bounding box center [803, 472] width 105 height 22
copy code "4u4eL8Ekzr?DTHU"
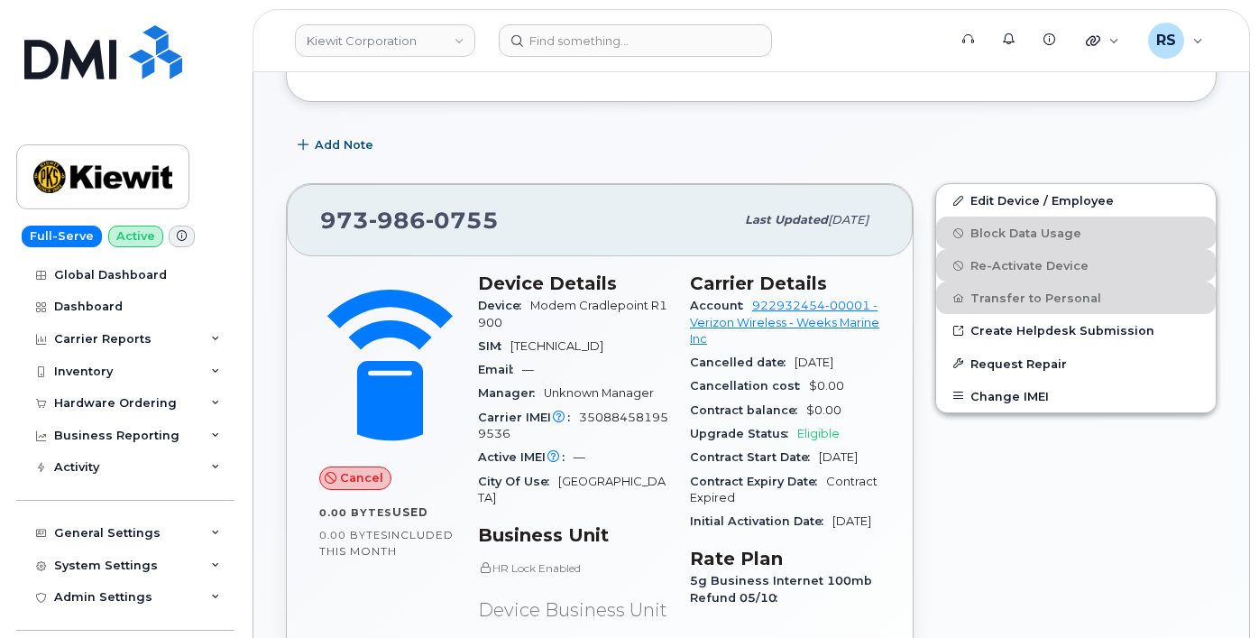
scroll to position [361, 0]
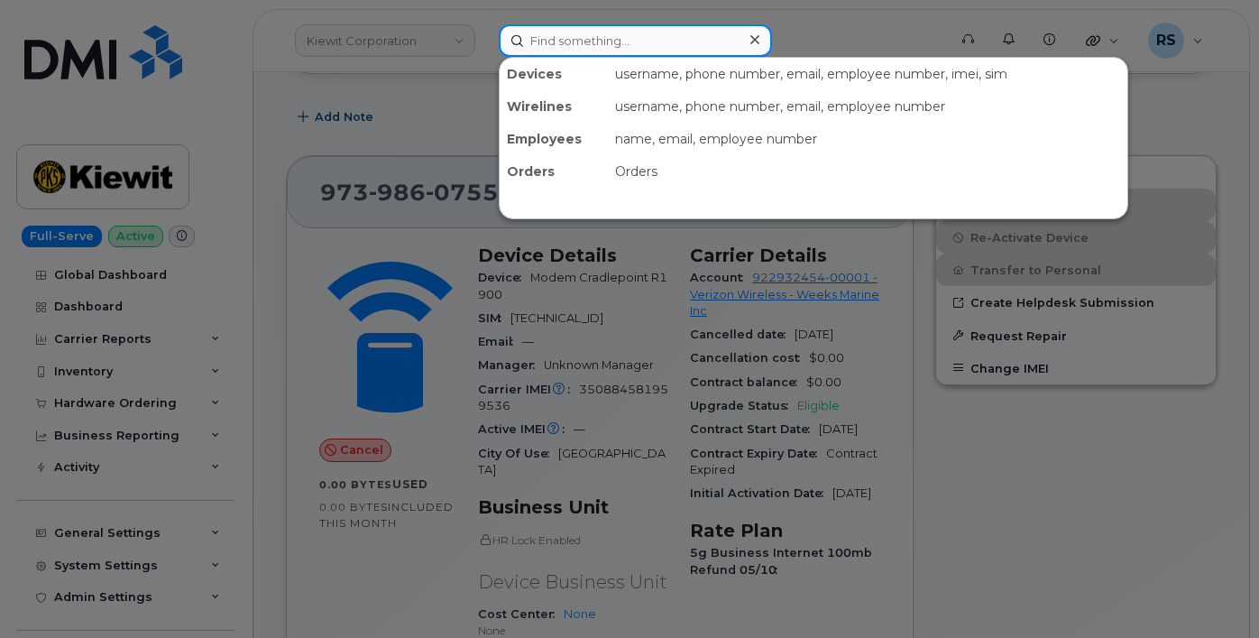
click at [575, 33] on input at bounding box center [635, 40] width 273 height 32
paste input "5207271246"
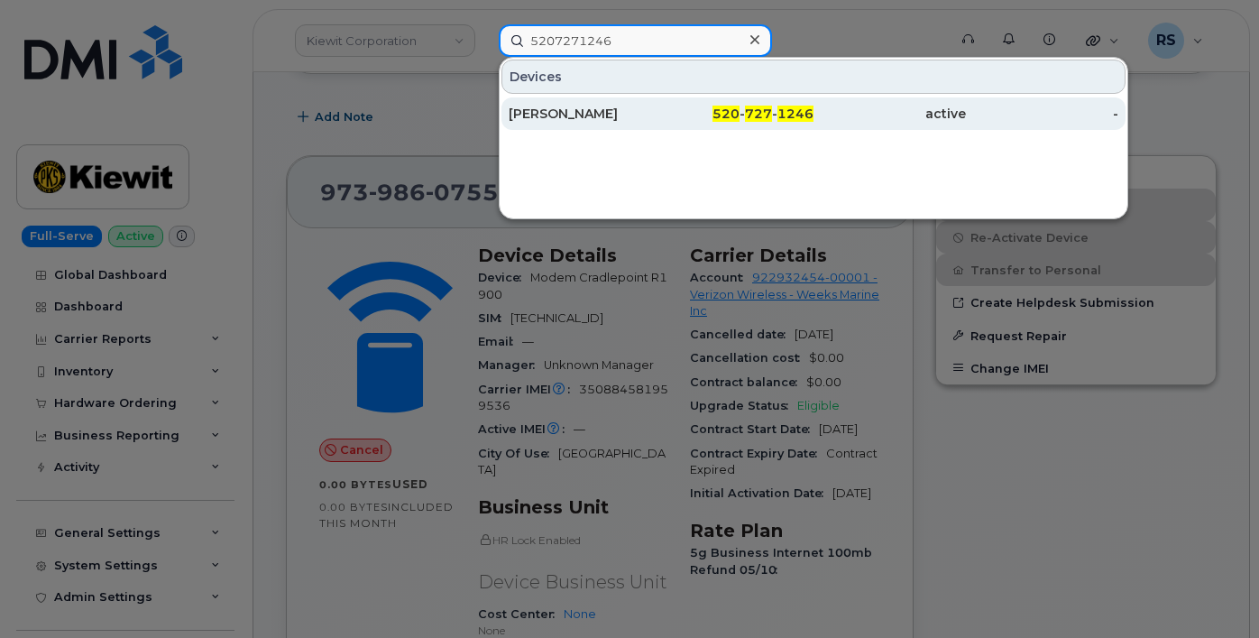
type input "5207271246"
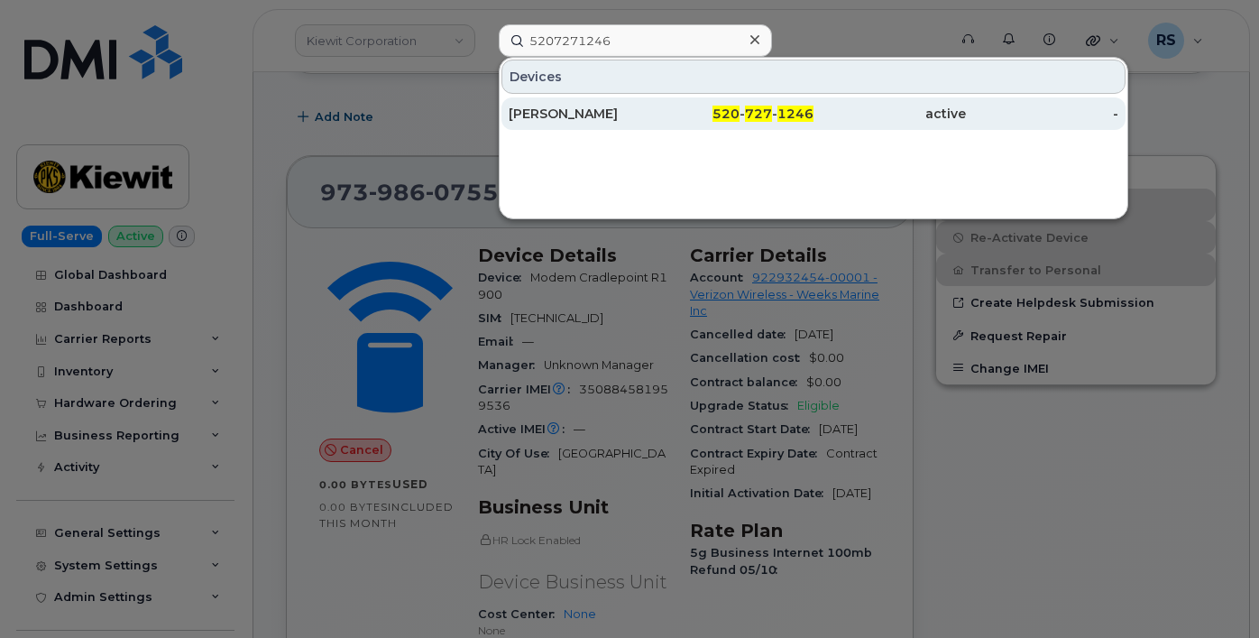
drag, startPoint x: 570, startPoint y: 107, endPoint x: 592, endPoint y: 125, distance: 28.2
click at [570, 107] on div "VICTORIA LAGER" at bounding box center [585, 114] width 152 height 18
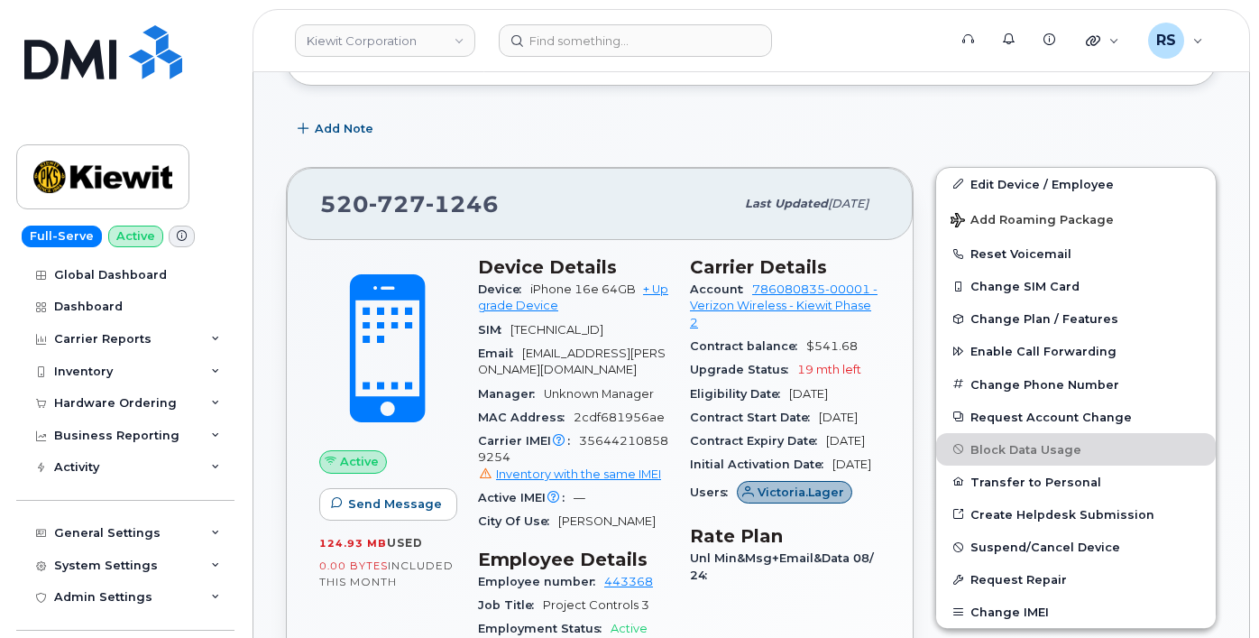
scroll to position [361, 0]
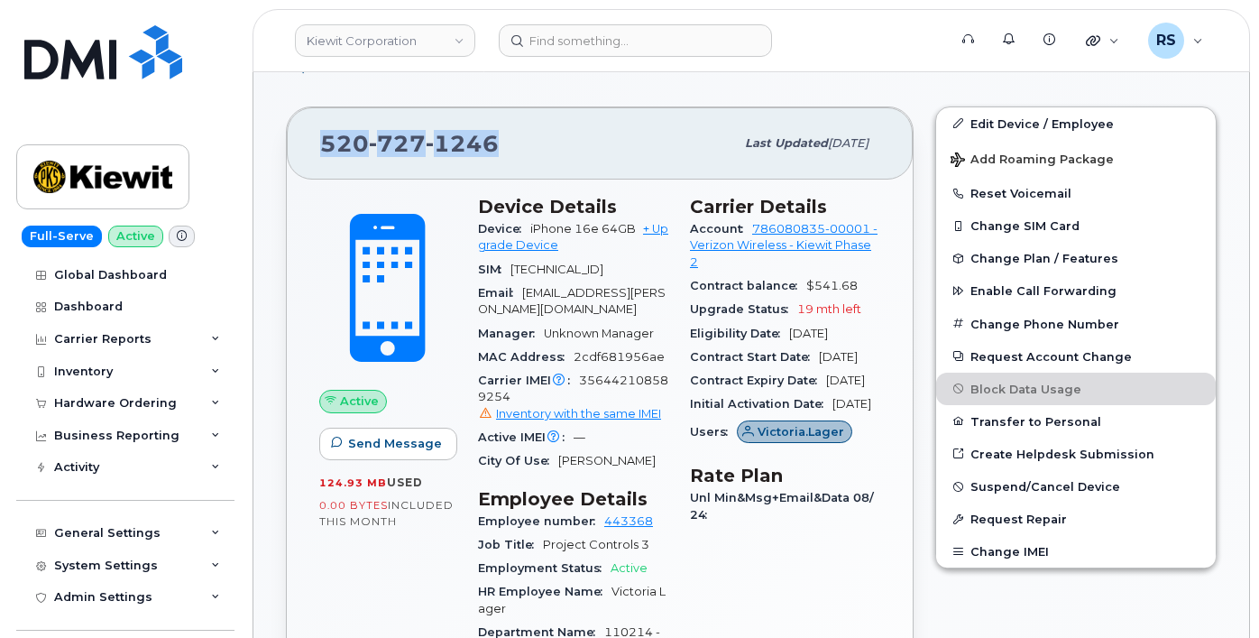
drag, startPoint x: 500, startPoint y: 143, endPoint x: 326, endPoint y: 150, distance: 174.3
click at [326, 150] on div "520 727 1246" at bounding box center [527, 143] width 414 height 38
copy span "520 727 1246"
click at [229, 45] on div "Full-Serve Active Global Dashboard Dashboard Carrier Reports Monthly Billing Da…" at bounding box center [122, 319] width 244 height 638
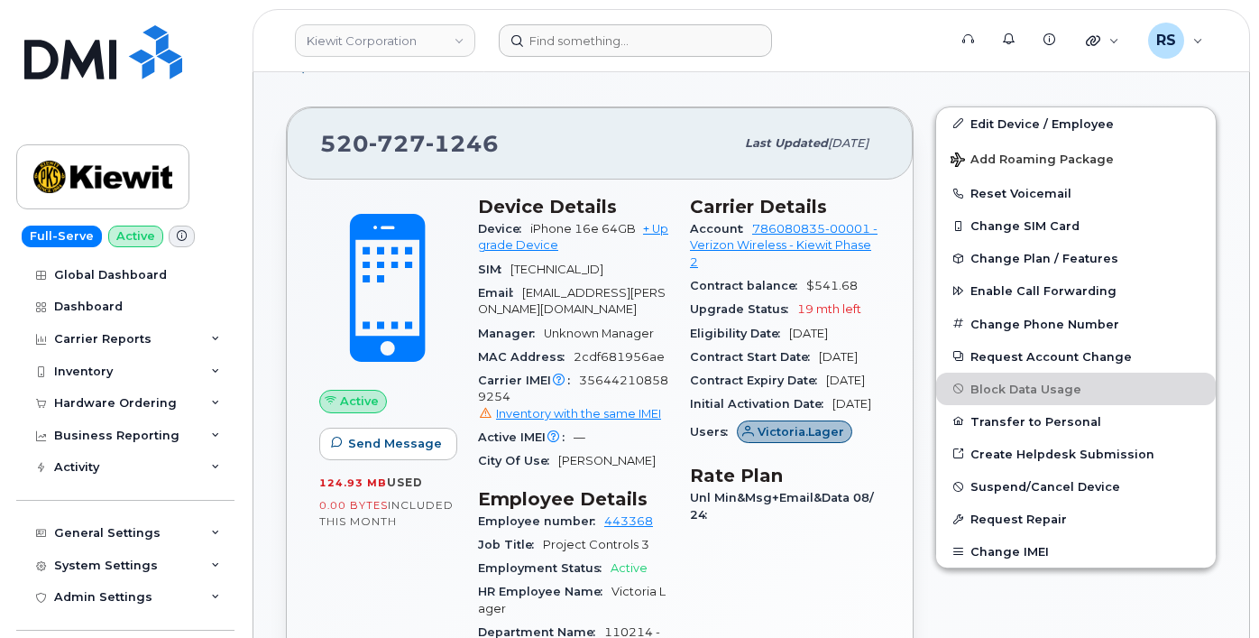
click at [863, 40] on form at bounding box center [717, 40] width 437 height 32
click at [19, 622] on div "Help Desk Roaming Data Block Dashboard Hardware Orders Repair Requests Change S…" at bounding box center [127, 646] width 223 height 66
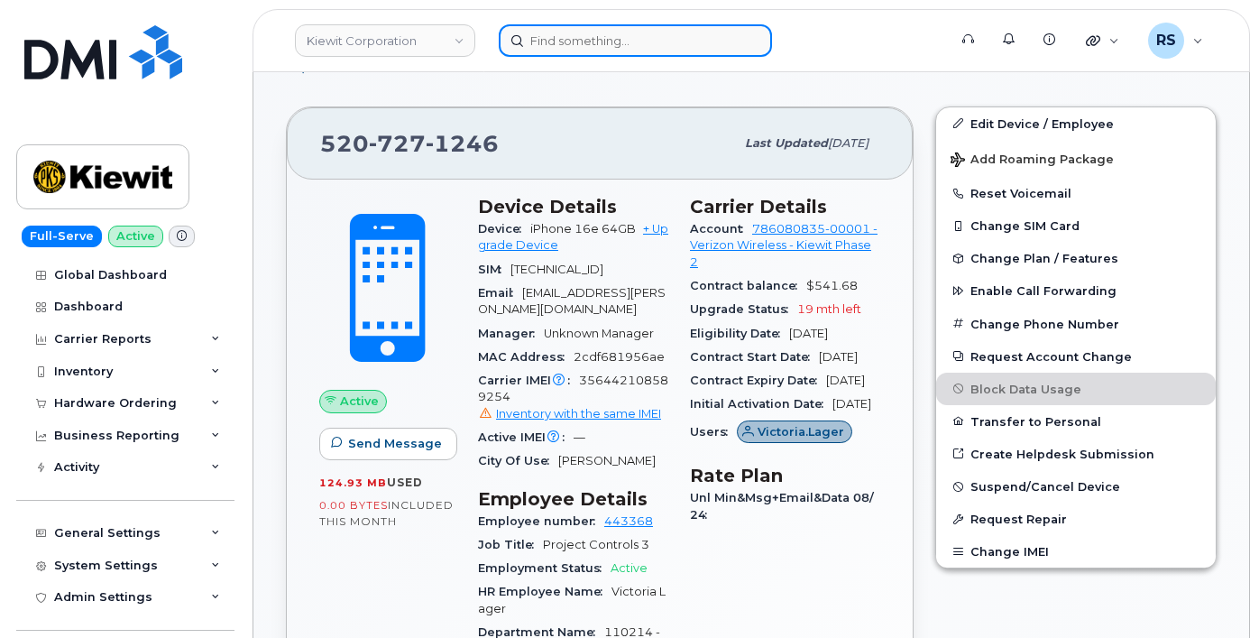
click at [531, 34] on input at bounding box center [635, 40] width 273 height 32
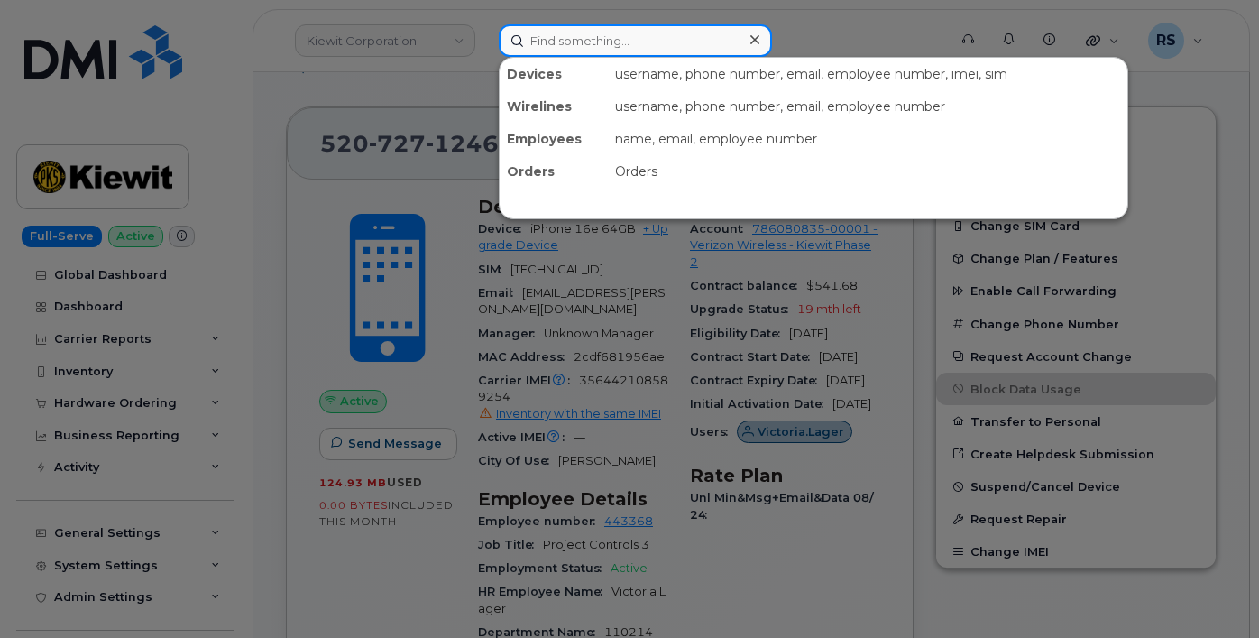
paste input "912-536-2602"
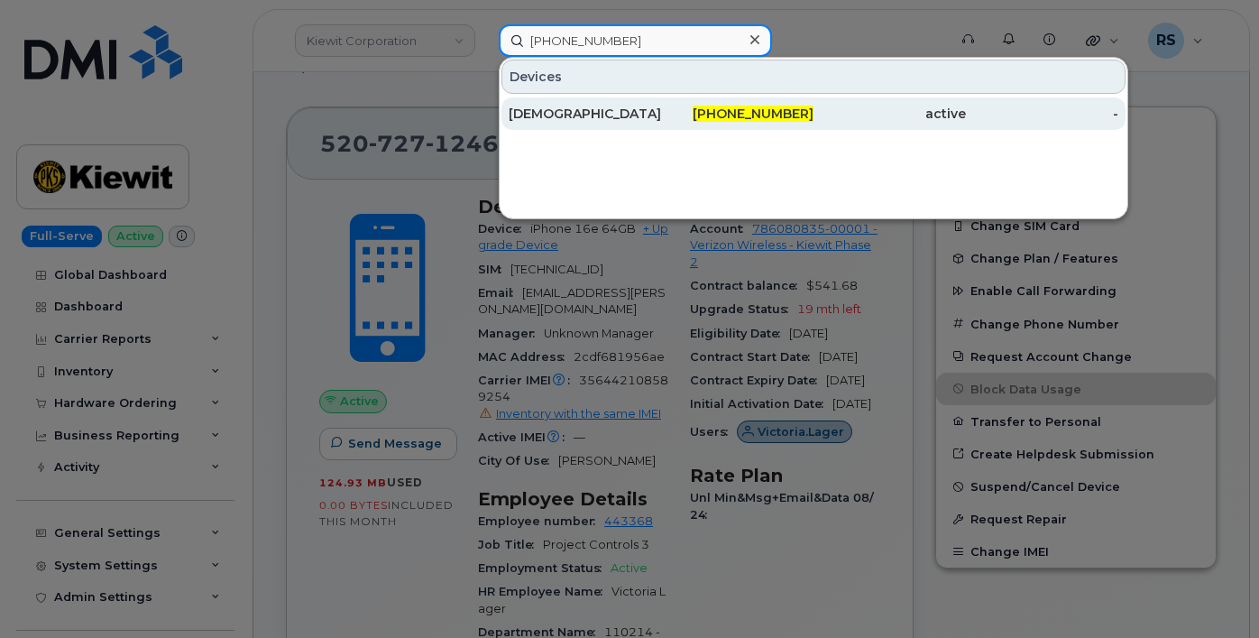
type input "912-536-2602"
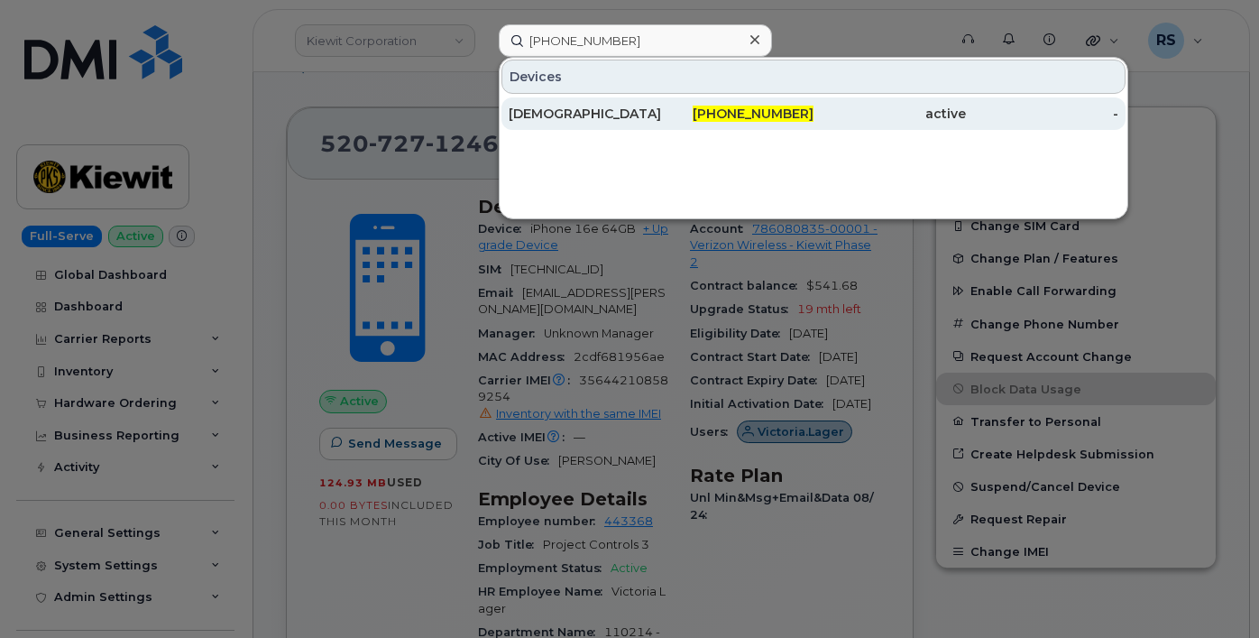
click at [574, 107] on div "KRISTEN MCGREGOR" at bounding box center [585, 114] width 152 height 18
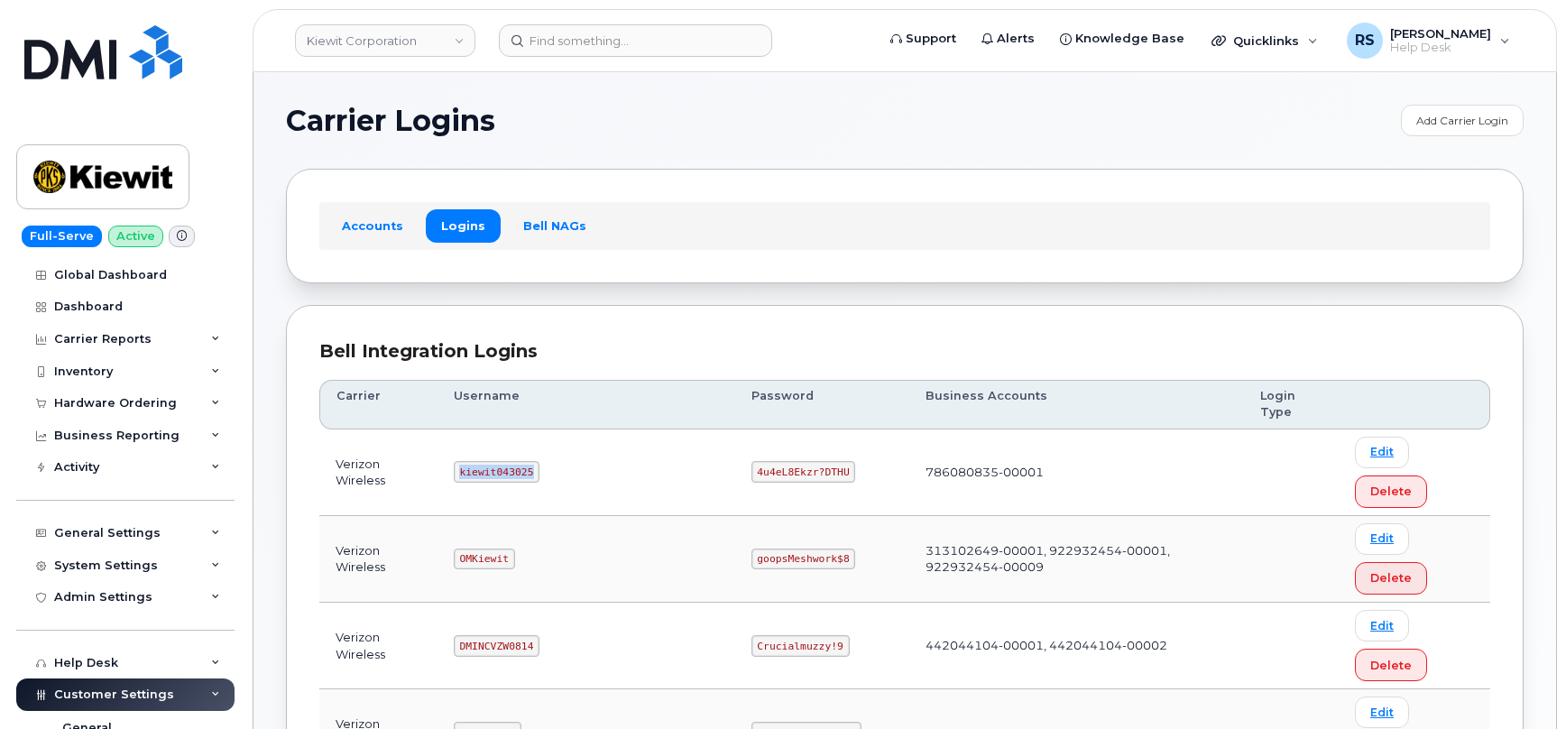
drag, startPoint x: 469, startPoint y: 434, endPoint x: 551, endPoint y: 440, distance: 82.3
click at [551, 440] on td "kiewit043025" at bounding box center [587, 472] width 298 height 87
copy code "kiewit043025"
drag, startPoint x: 685, startPoint y: 433, endPoint x: 788, endPoint y: 435, distance: 103.8
click at [788, 435] on td "4u4eL8Ekzr?DTHU" at bounding box center [822, 472] width 174 height 87
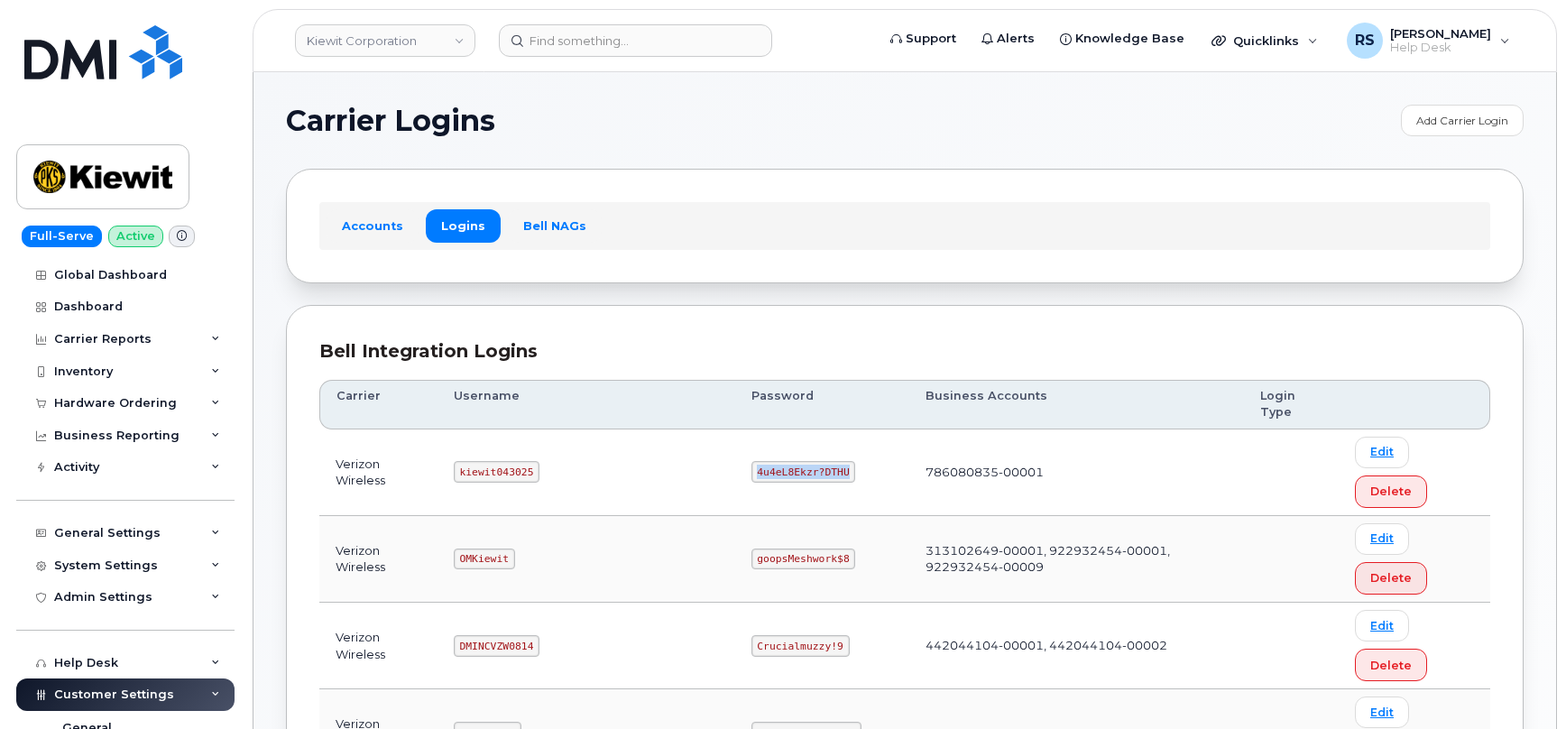
copy code "4u4eL8Ekzr?DTHU"
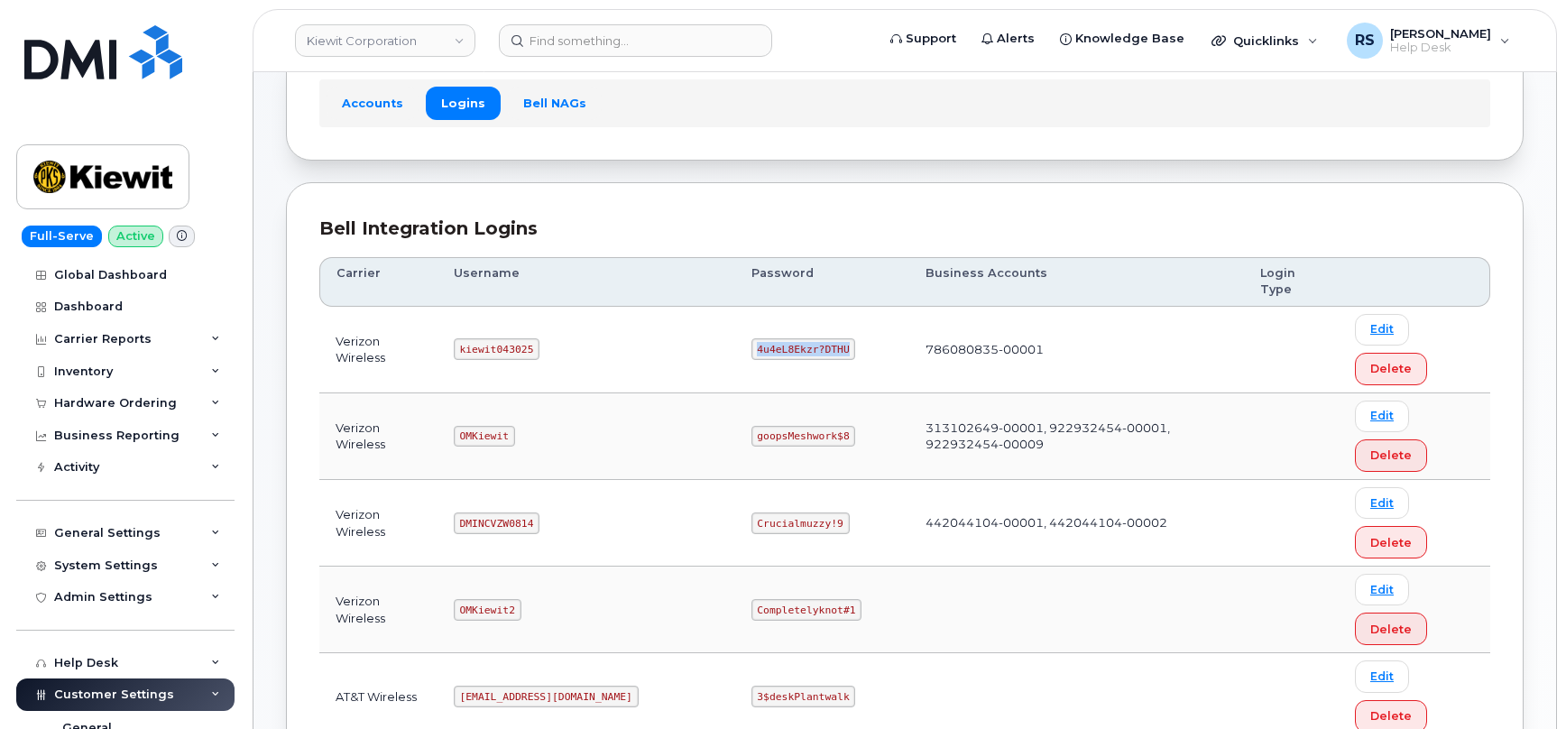
scroll to position [60, 0]
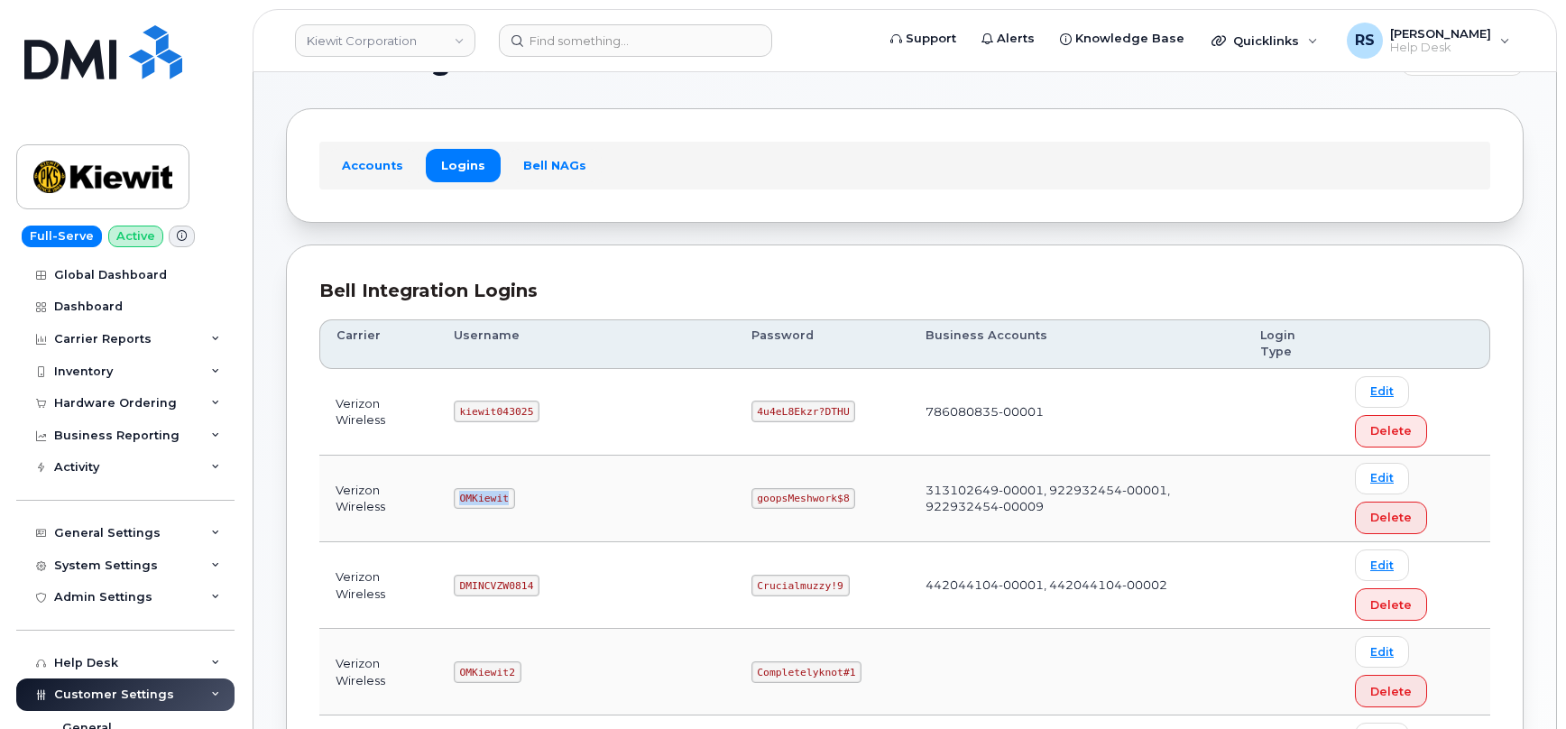
drag, startPoint x: 472, startPoint y: 418, endPoint x: 526, endPoint y: 420, distance: 54.2
click at [526, 456] on td "OMKiewit" at bounding box center [587, 499] width 298 height 87
copy code "OMKiewit"
drag, startPoint x: 686, startPoint y: 422, endPoint x: 803, endPoint y: 426, distance: 116.4
click at [803, 456] on td "goopsMeshwork$8" at bounding box center [822, 499] width 174 height 87
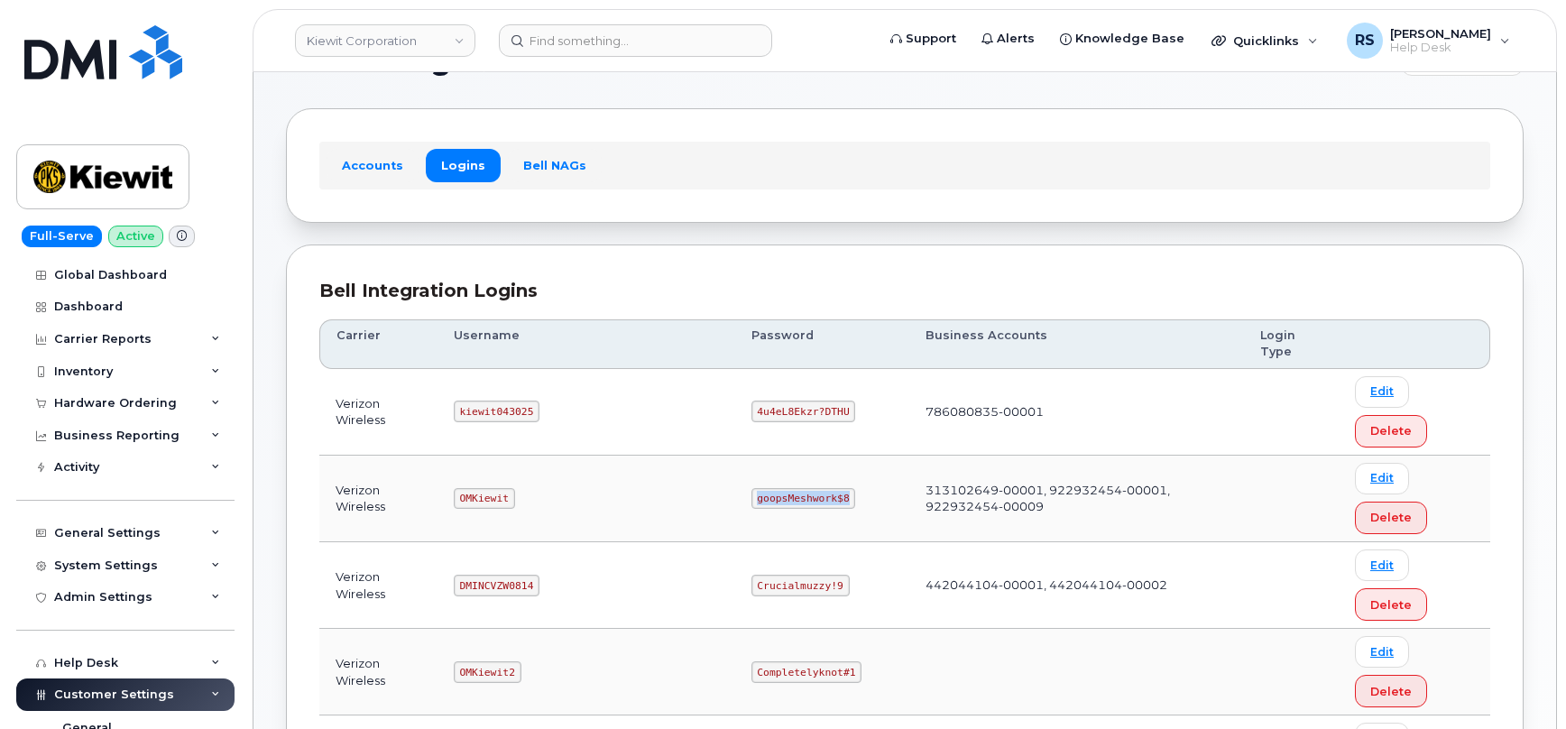
copy code "goopsMeshwork$8"
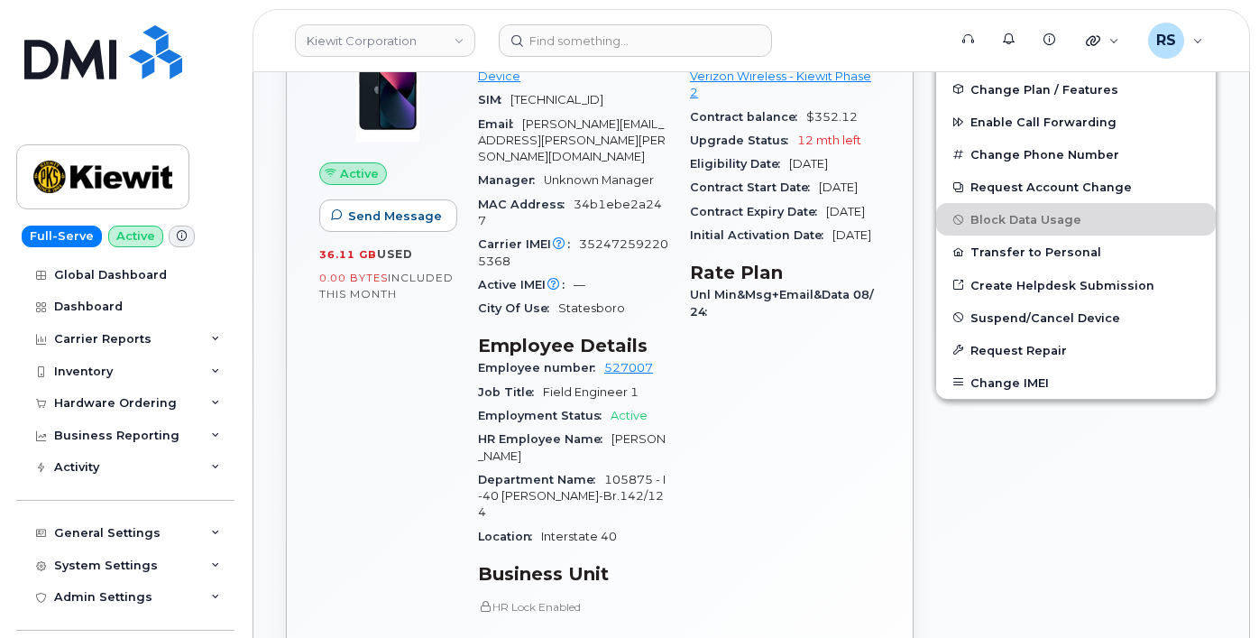
scroll to position [541, 0]
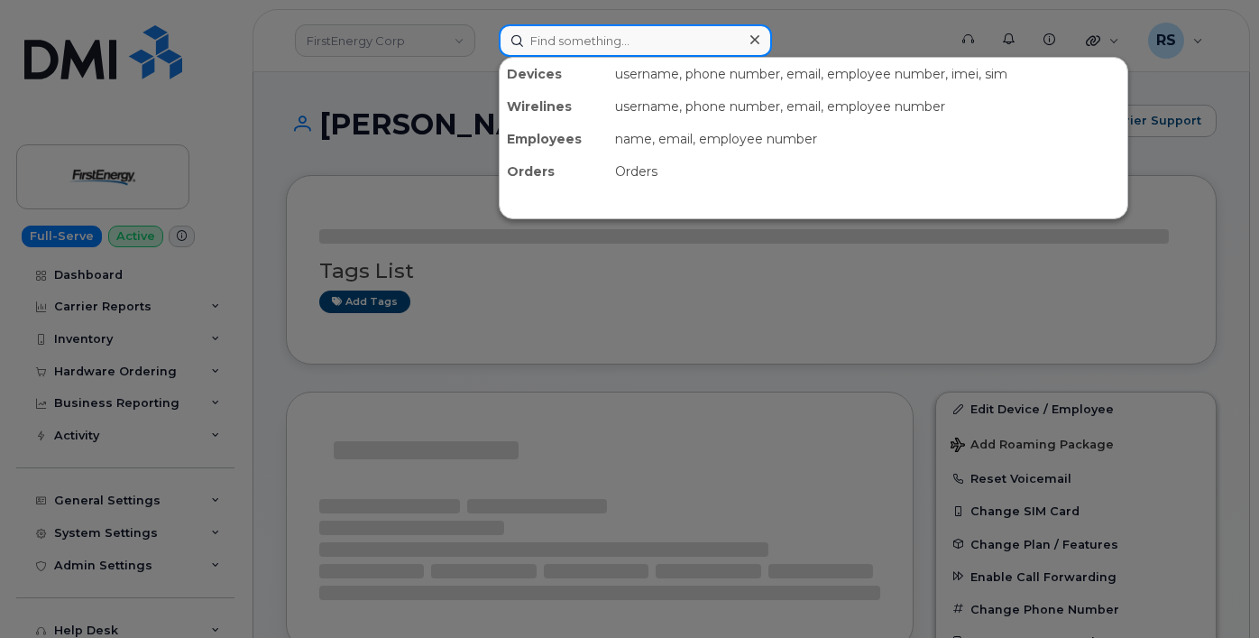
click at [565, 38] on input at bounding box center [635, 40] width 273 height 32
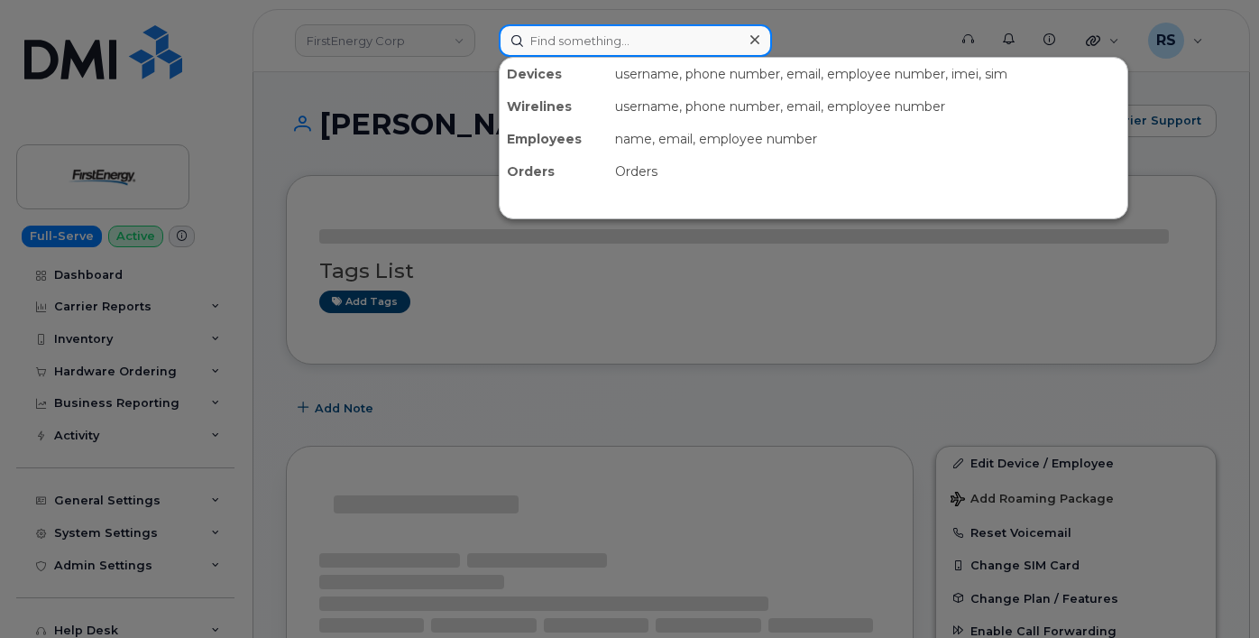
paste input "8285930199"
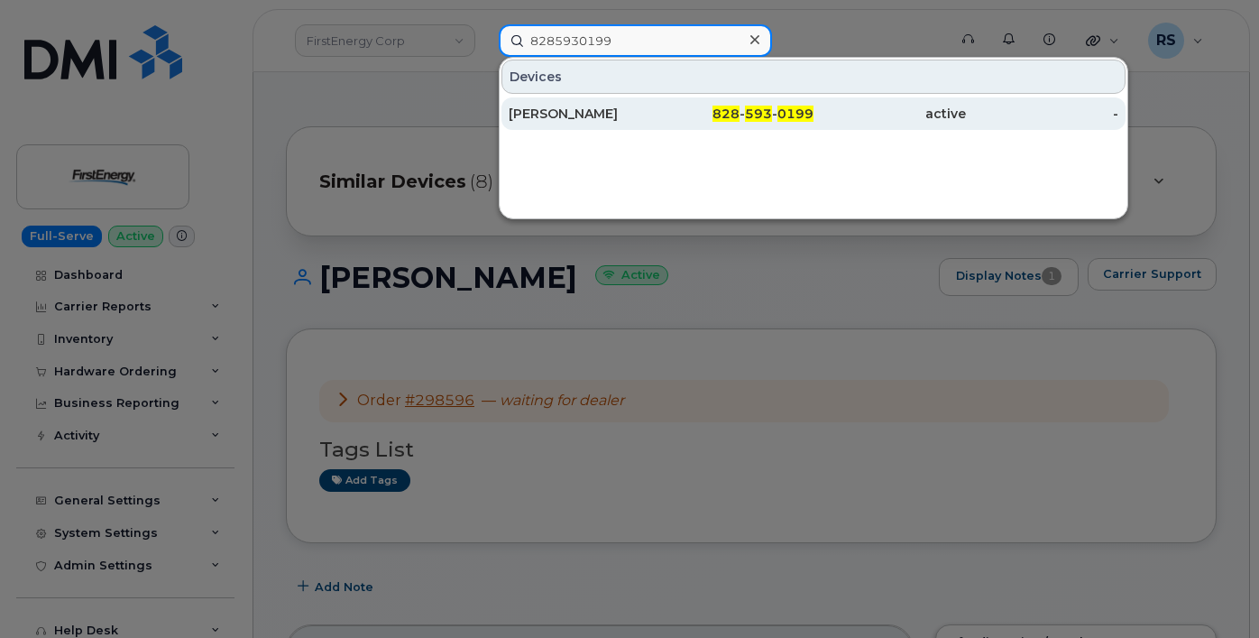
type input "8285930199"
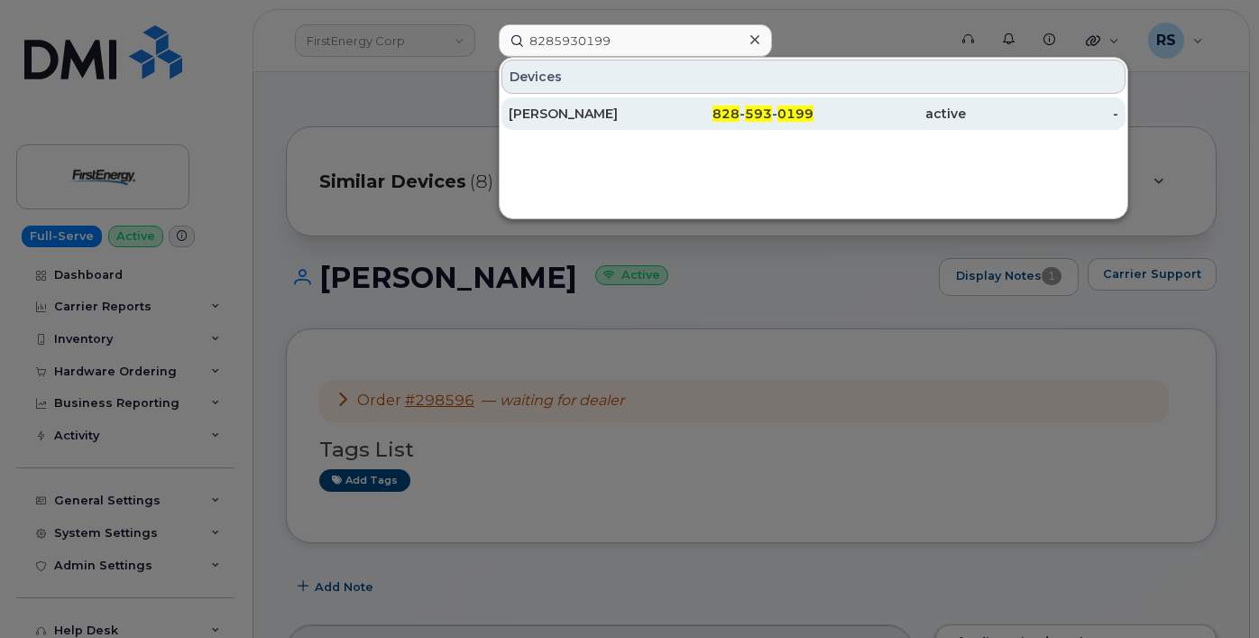
click at [585, 110] on div "[PERSON_NAME]" at bounding box center [585, 114] width 152 height 18
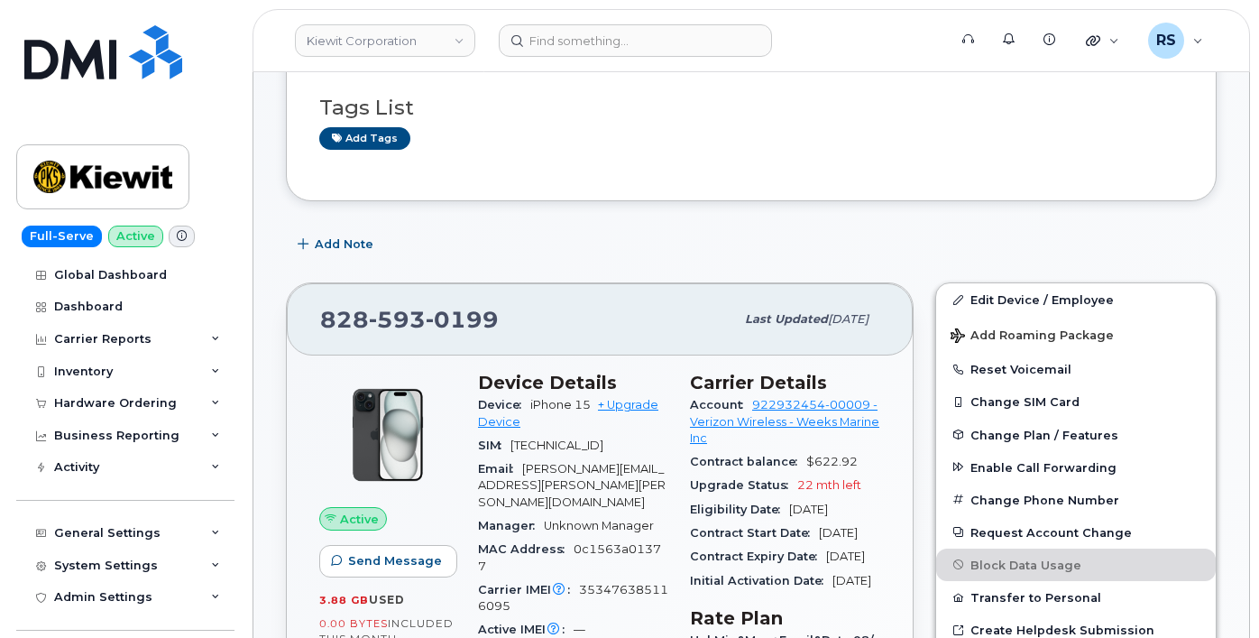
scroll to position [300, 0]
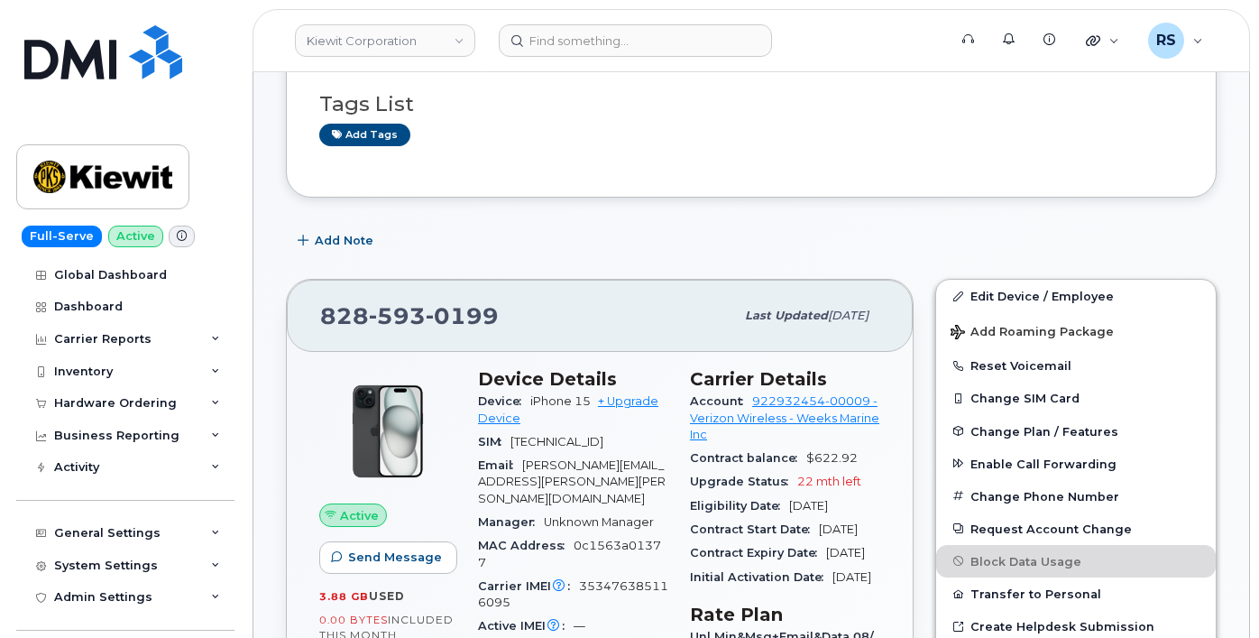
click at [843, 227] on div "Add Note" at bounding box center [751, 241] width 931 height 32
drag, startPoint x: 508, startPoint y: 314, endPoint x: 367, endPoint y: 331, distance: 141.8
click at [302, 327] on div "[PHONE_NUMBER] Last updated [DATE]" at bounding box center [600, 316] width 626 height 72
copy span "[PHONE_NUMBER]"
click at [1057, 230] on div "Add Note" at bounding box center [751, 241] width 931 height 32
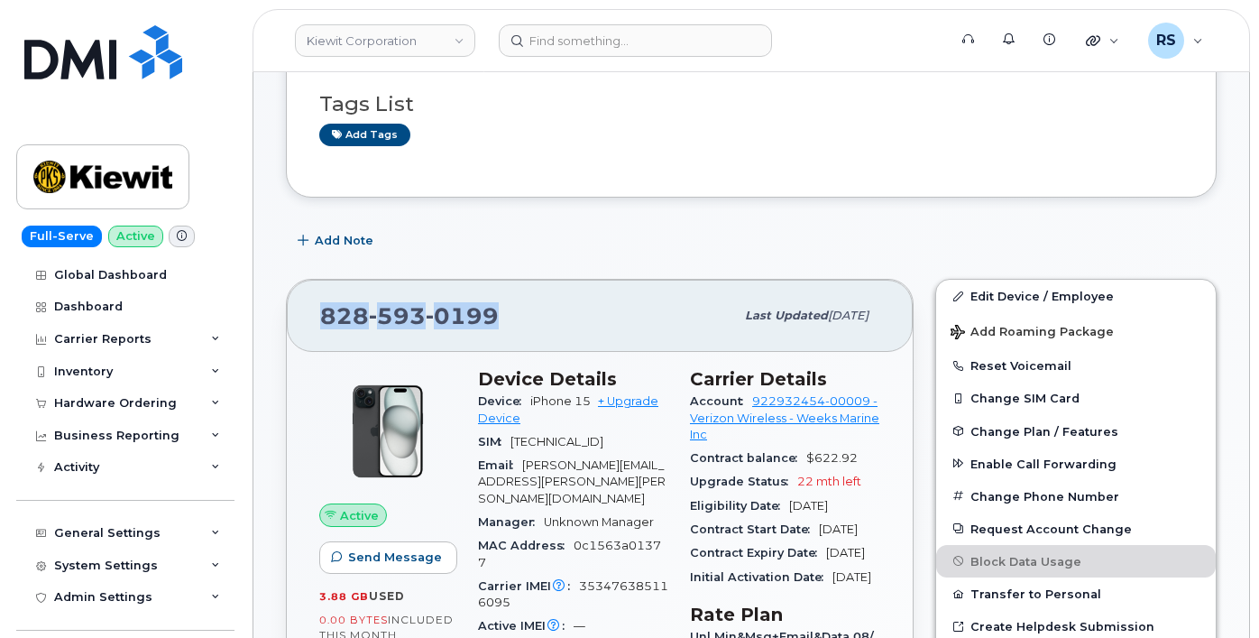
drag, startPoint x: 514, startPoint y: 314, endPoint x: 350, endPoint y: 326, distance: 164.6
click at [287, 311] on div "[PHONE_NUMBER] Last updated [DATE]" at bounding box center [600, 316] width 626 height 72
copy span "[PHONE_NUMBER]"
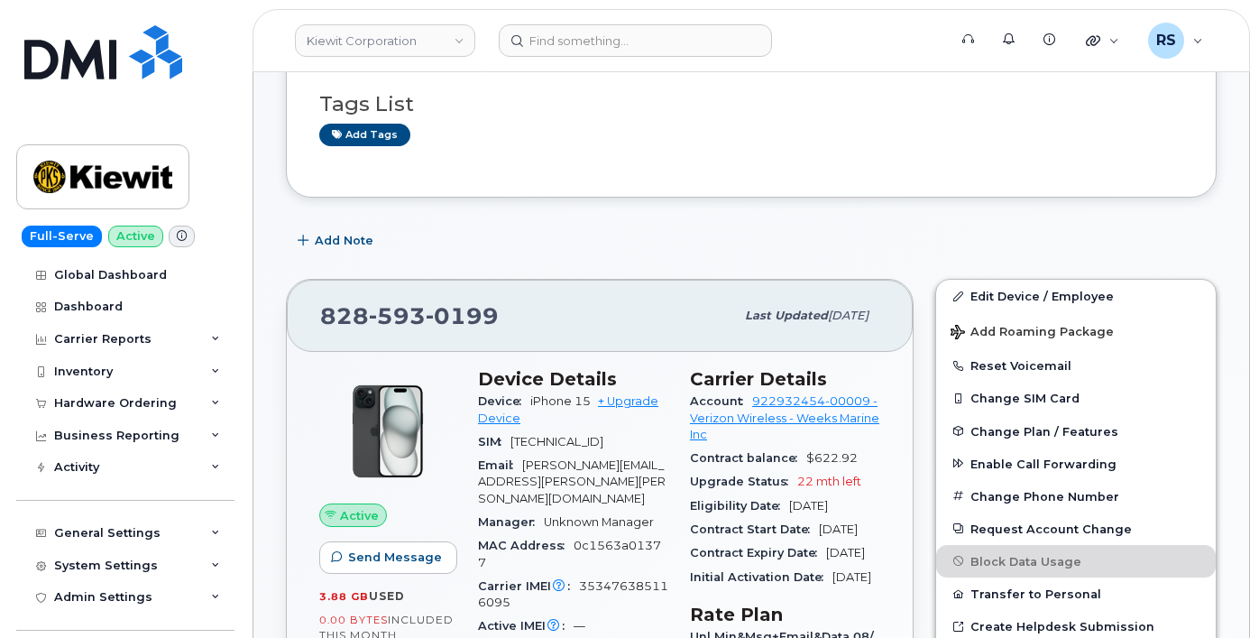
click at [30, 104] on link at bounding box center [102, 76] width 173 height 103
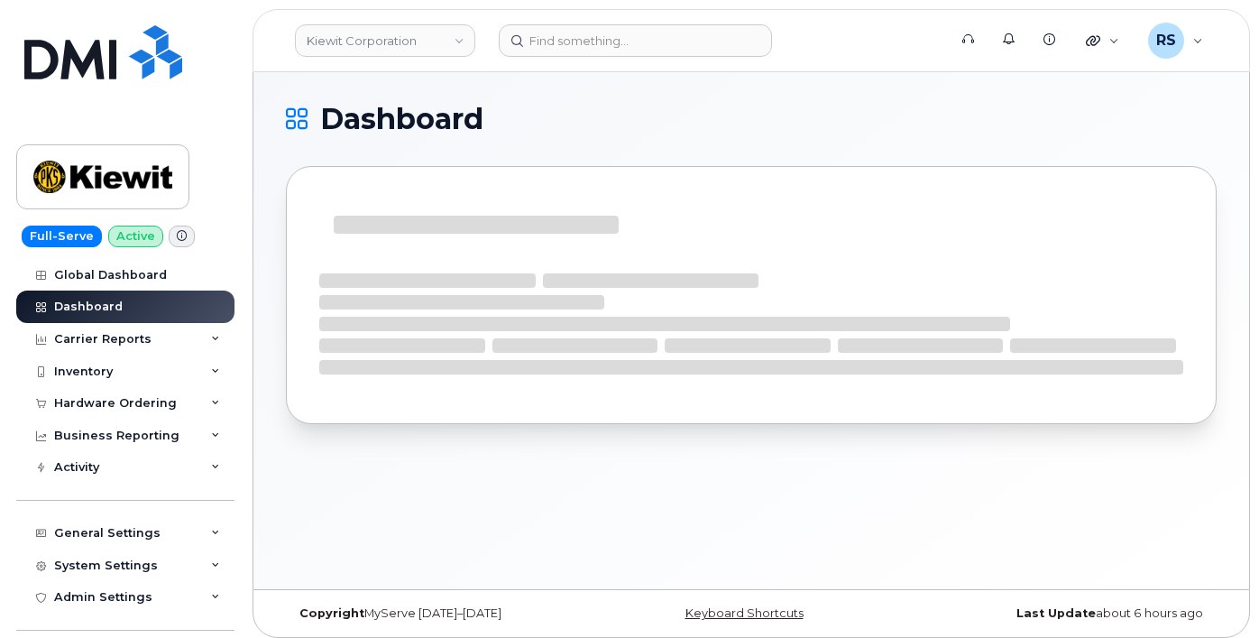
click at [875, 94] on div "Dashboard" at bounding box center [751, 330] width 996 height 517
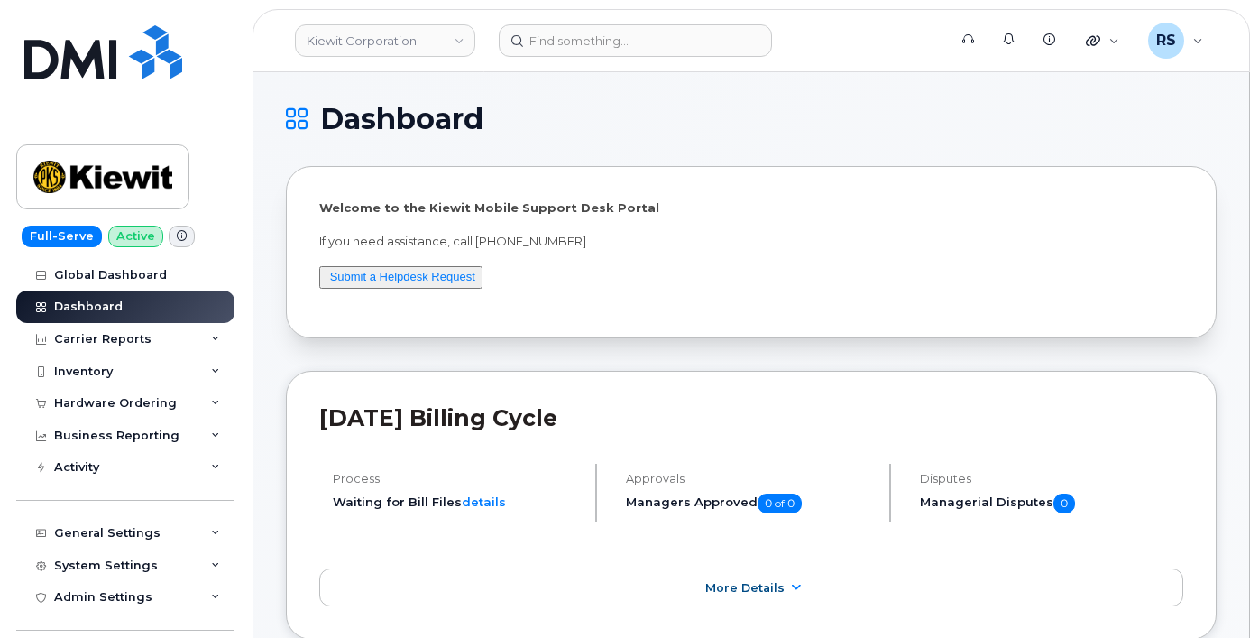
click at [624, 123] on h1 "Dashboard" at bounding box center [747, 119] width 922 height 29
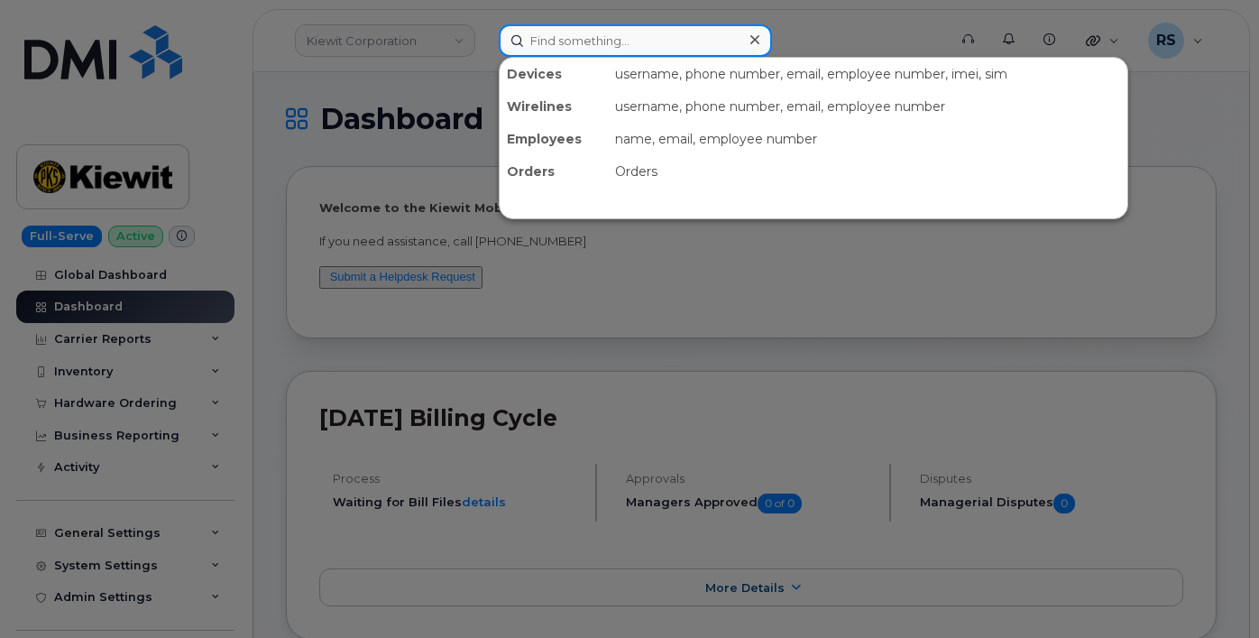
click at [548, 43] on input at bounding box center [635, 40] width 273 height 32
paste input "7809161457"
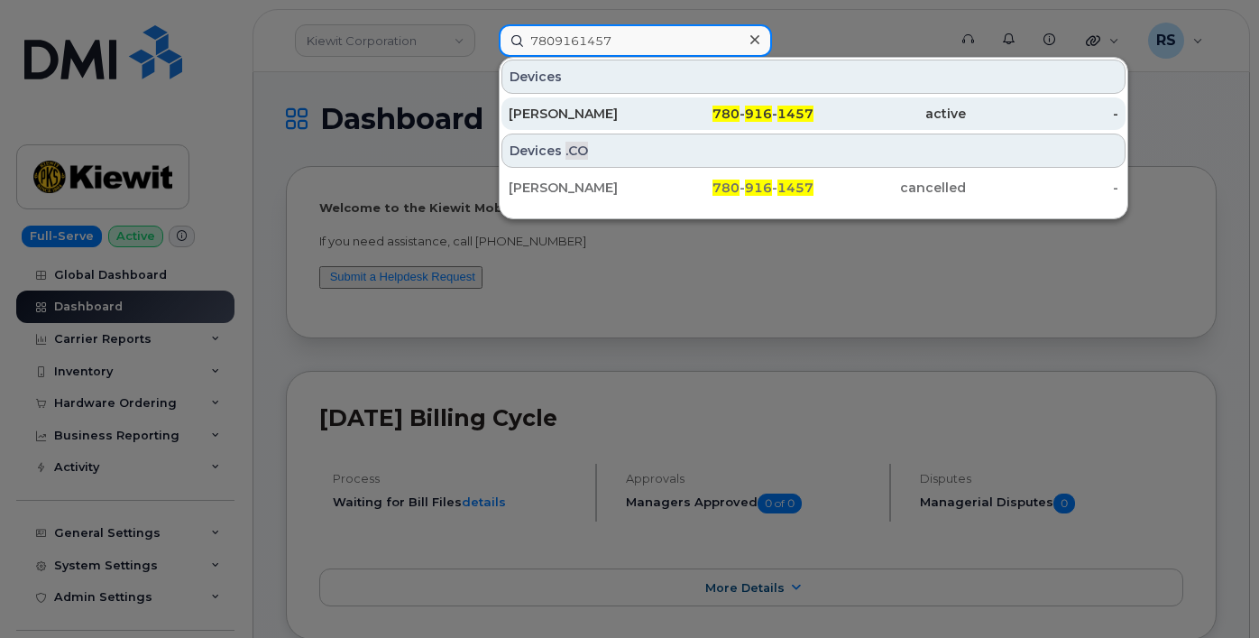
type input "7809161457"
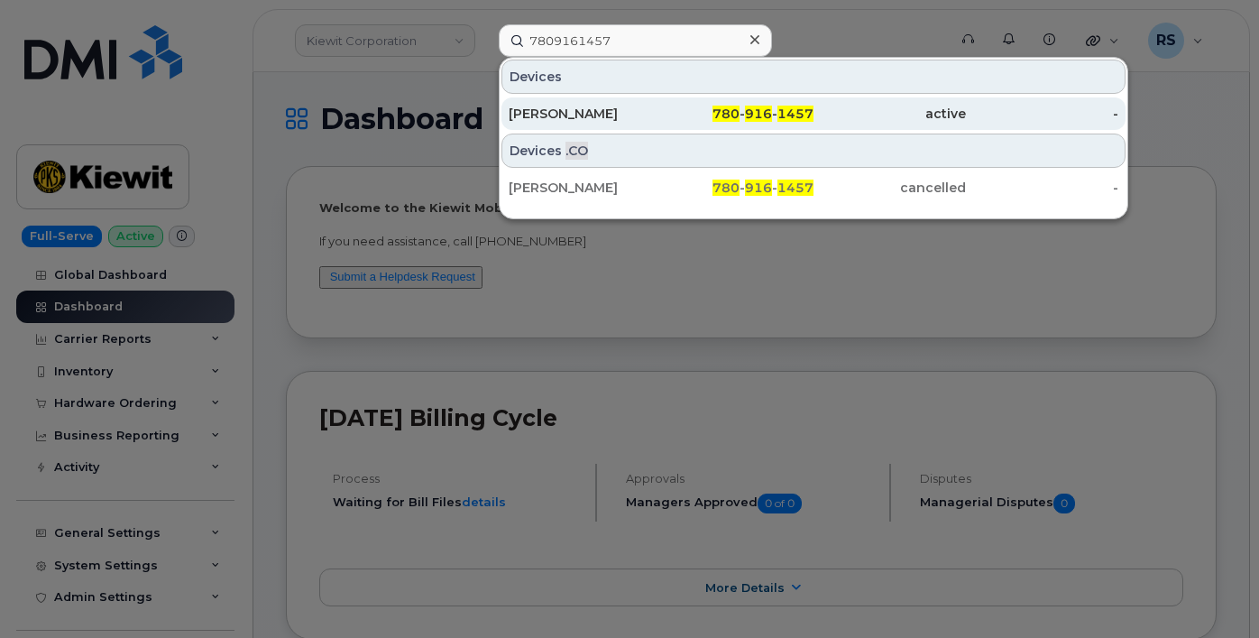
click at [578, 114] on div "Trevor McColman" at bounding box center [585, 114] width 152 height 18
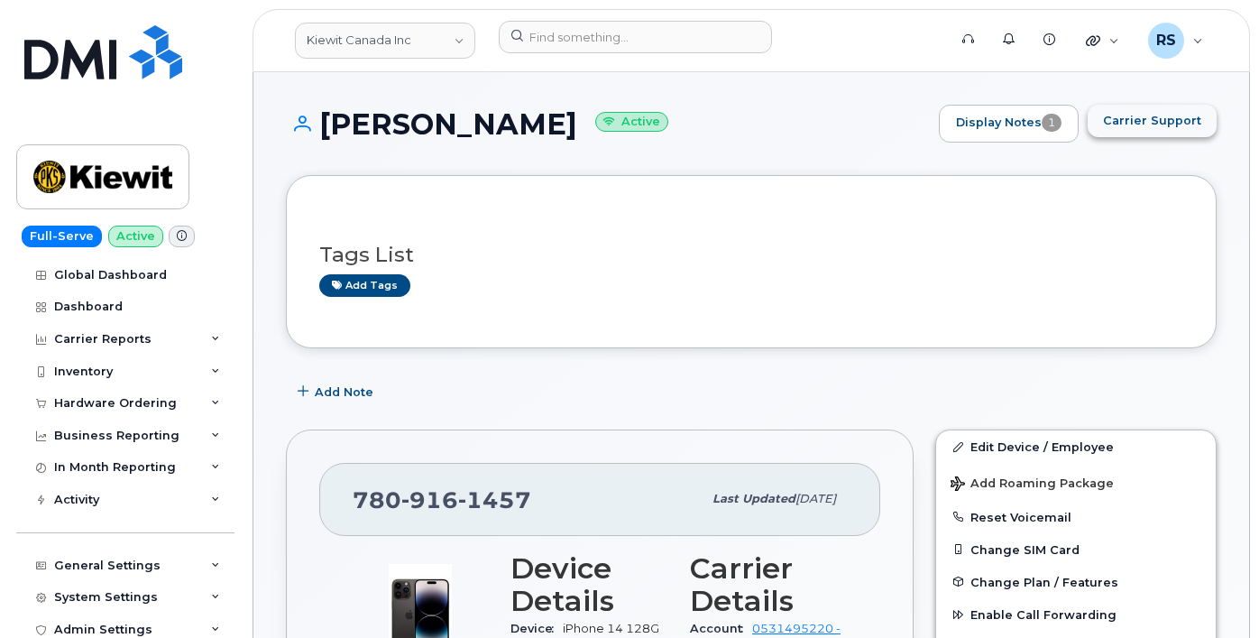
click at [1144, 120] on span "Carrier Support" at bounding box center [1152, 120] width 98 height 17
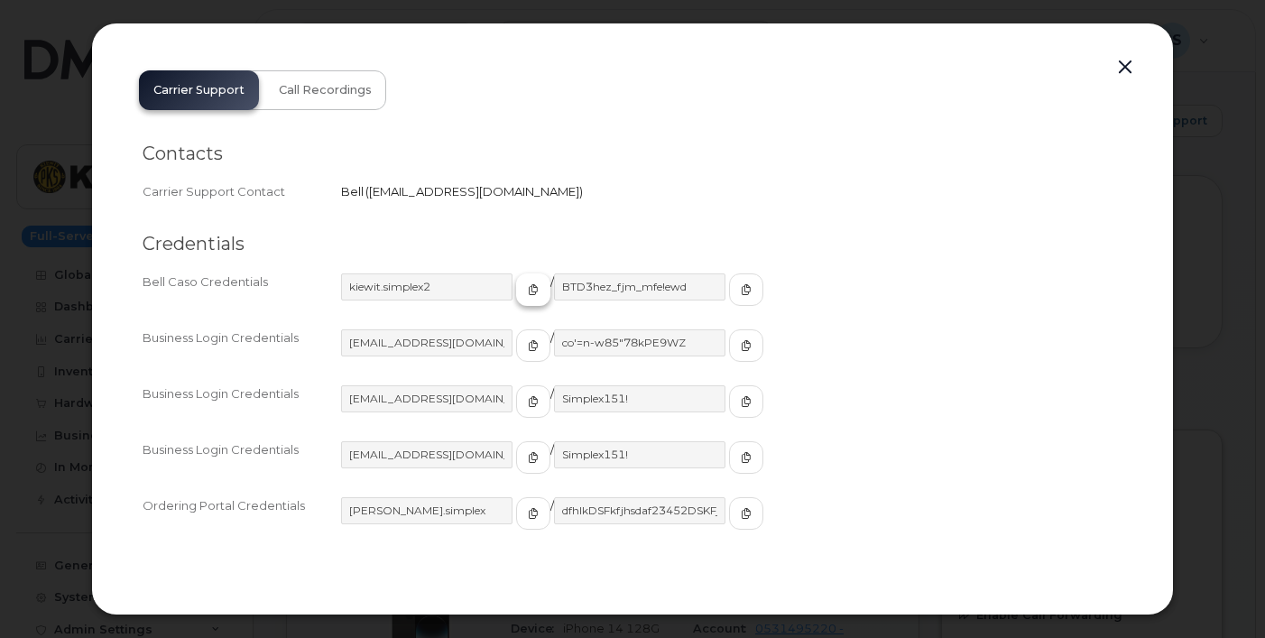
click at [525, 285] on span "button" at bounding box center [533, 289] width 16 height 16
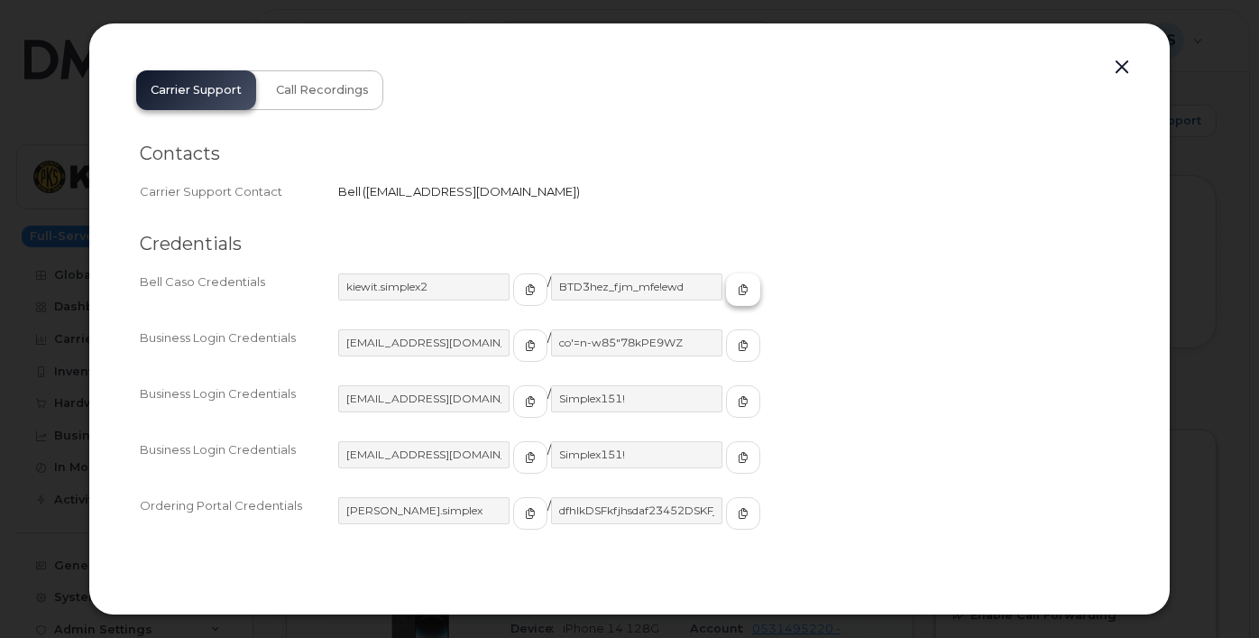
click at [738, 288] on icon "button" at bounding box center [743, 289] width 11 height 11
